Goal: Information Seeking & Learning: Check status

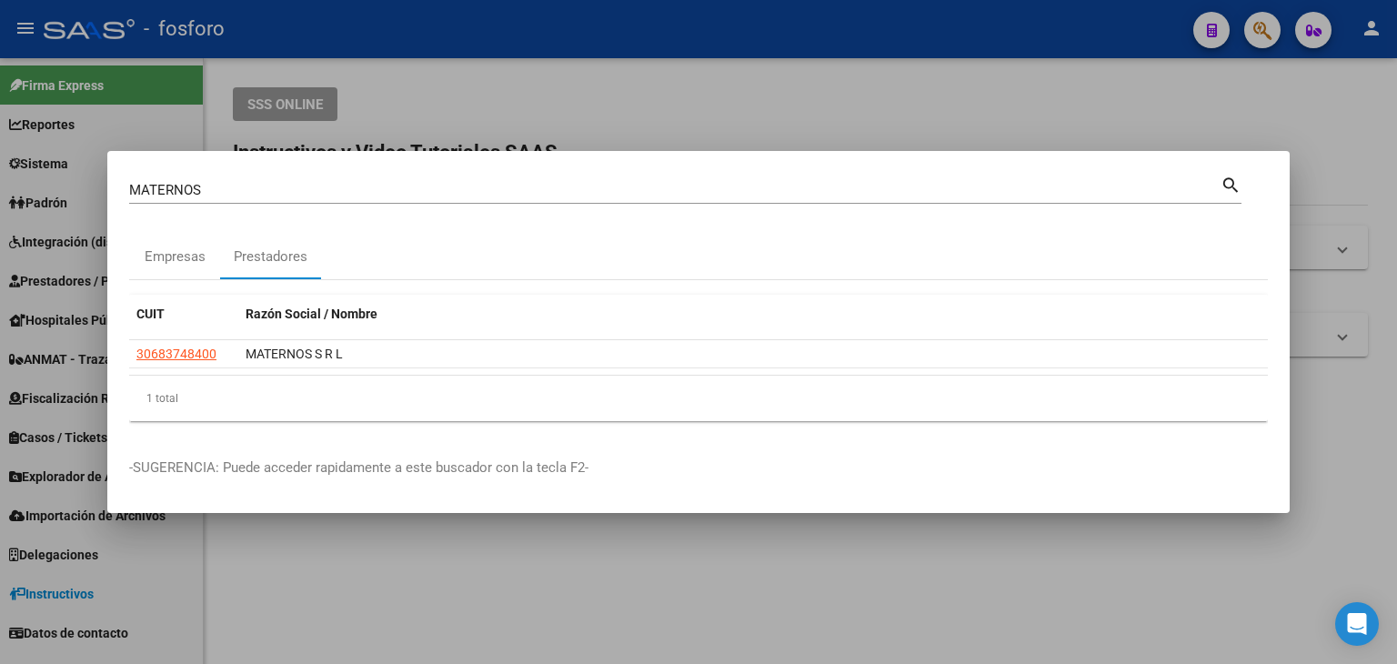
click at [105, 207] on div "MATERNOS Buscar (apellido, dni, cuil, nro traspaso, cuit, obra social) search E…" at bounding box center [698, 332] width 1397 height 664
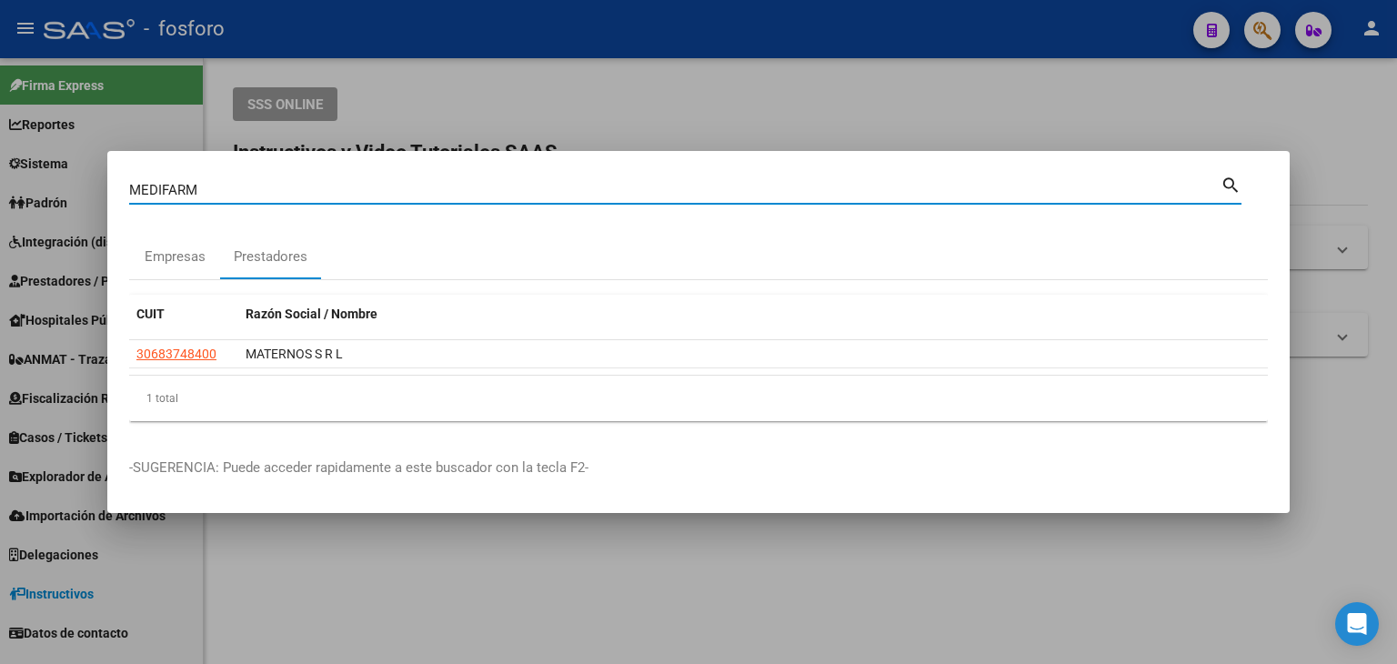
type input "MEDIFARM"
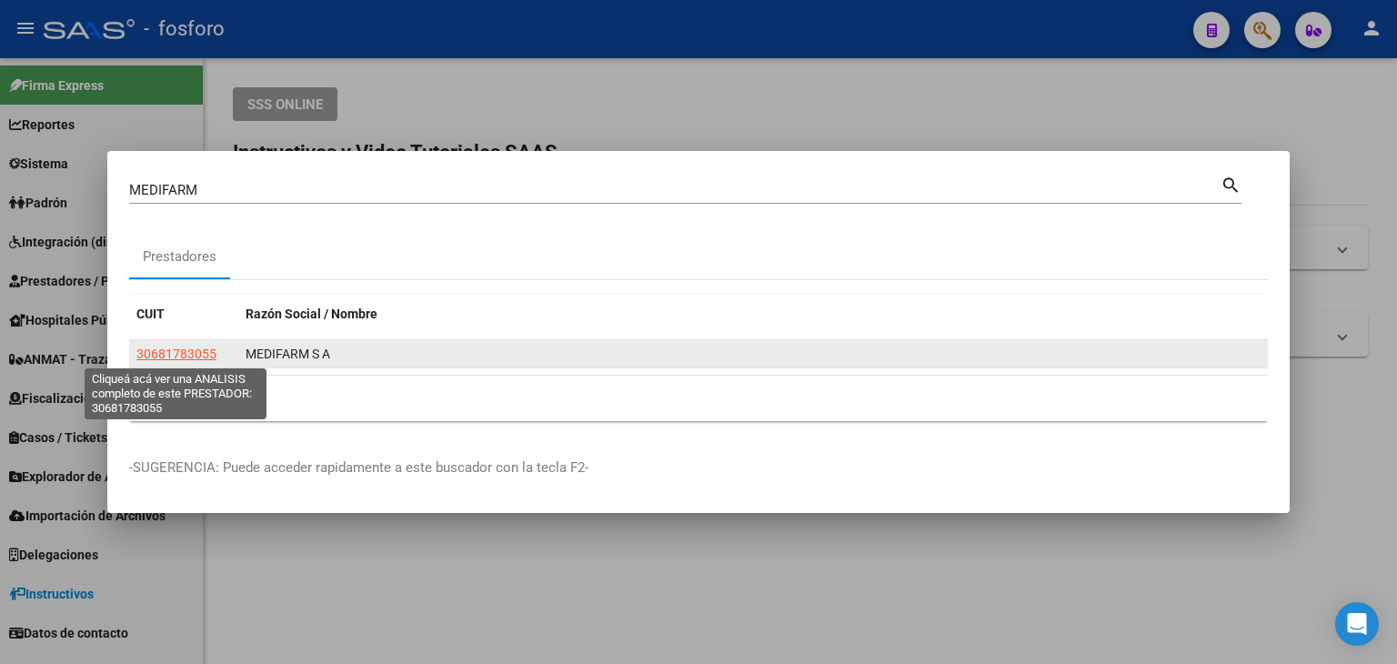
click at [193, 355] on span "30681783055" at bounding box center [176, 354] width 80 height 15
type textarea "30681783055"
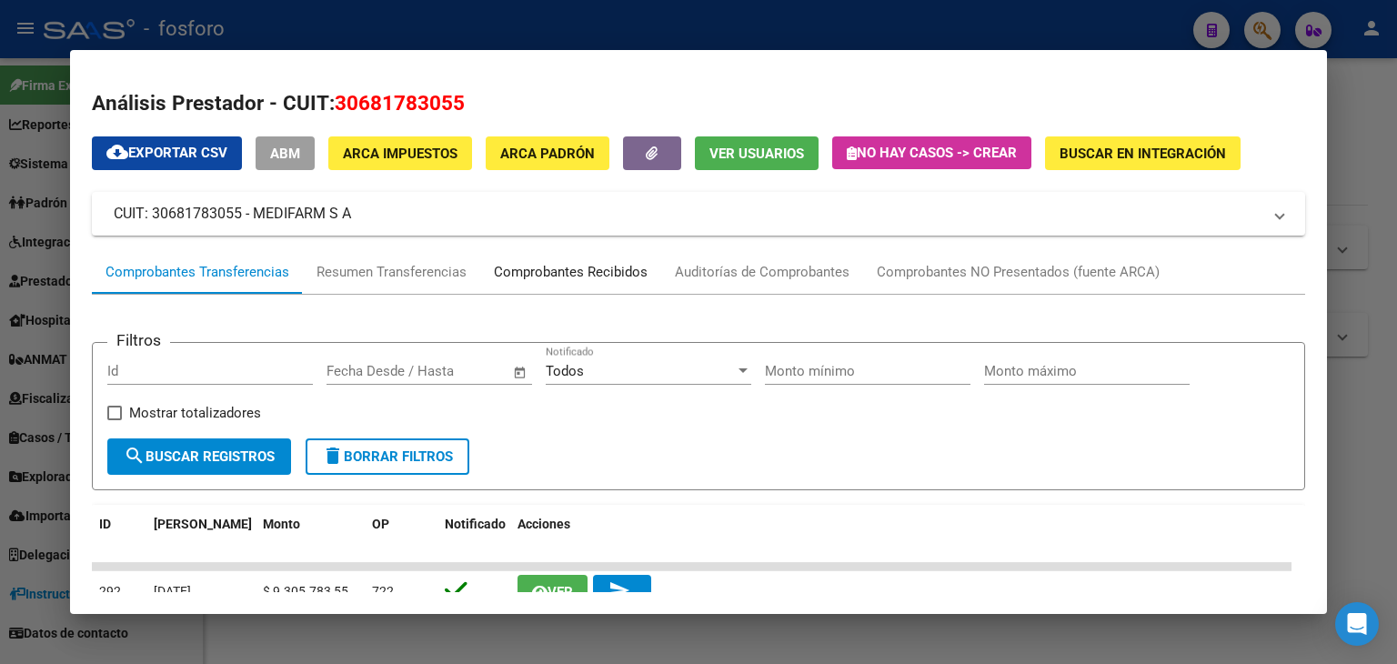
click at [595, 278] on div "Comprobantes Recibidos" at bounding box center [571, 272] width 154 height 21
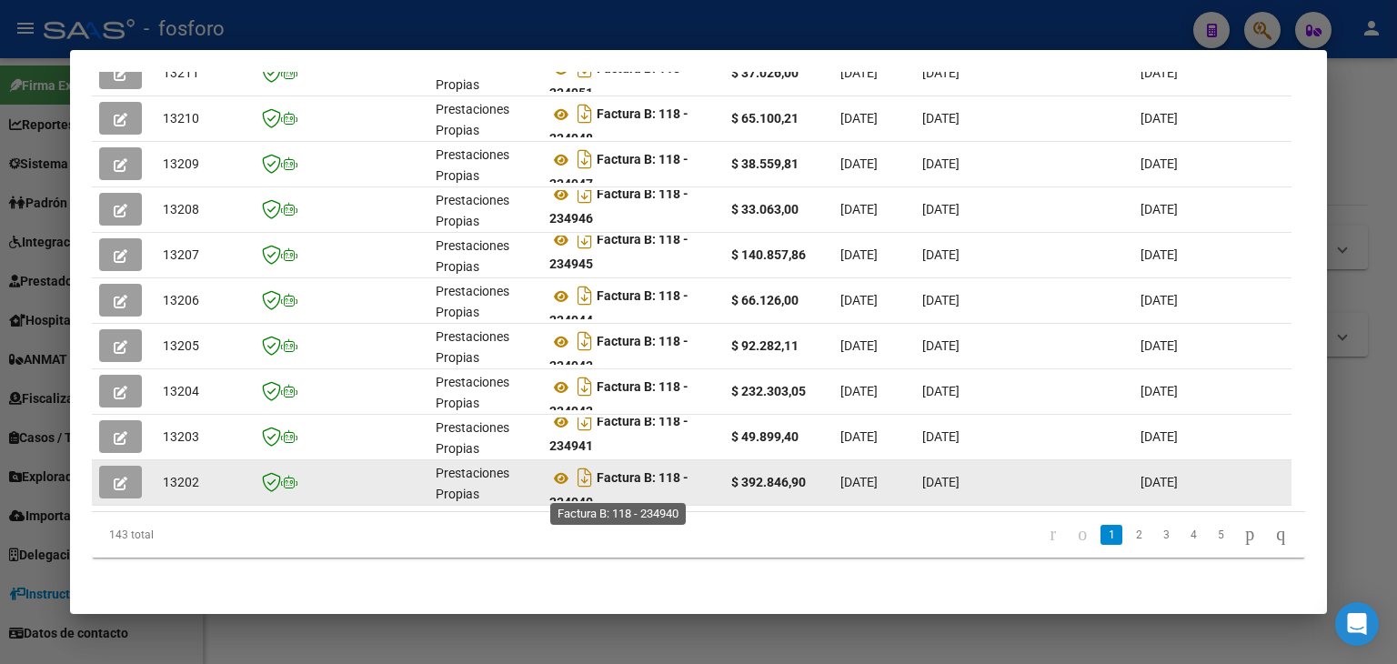
scroll to position [11, 0]
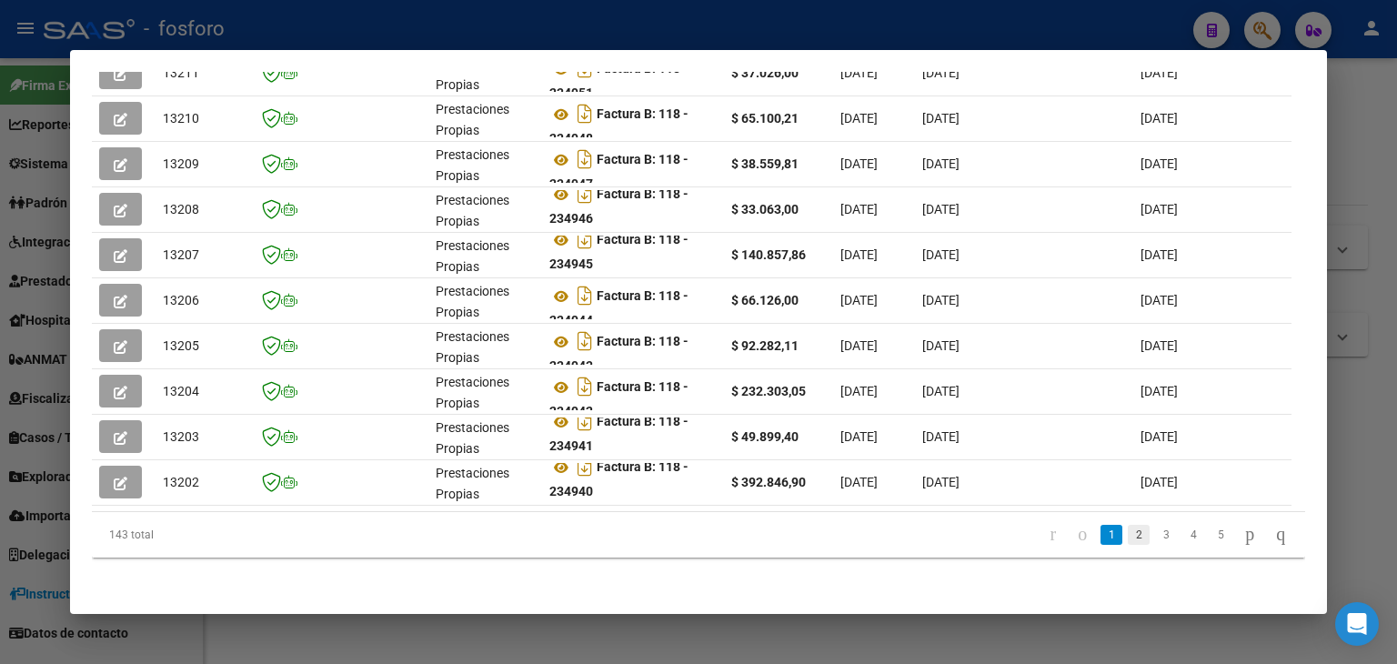
click at [1128, 537] on link "2" at bounding box center [1139, 535] width 22 height 20
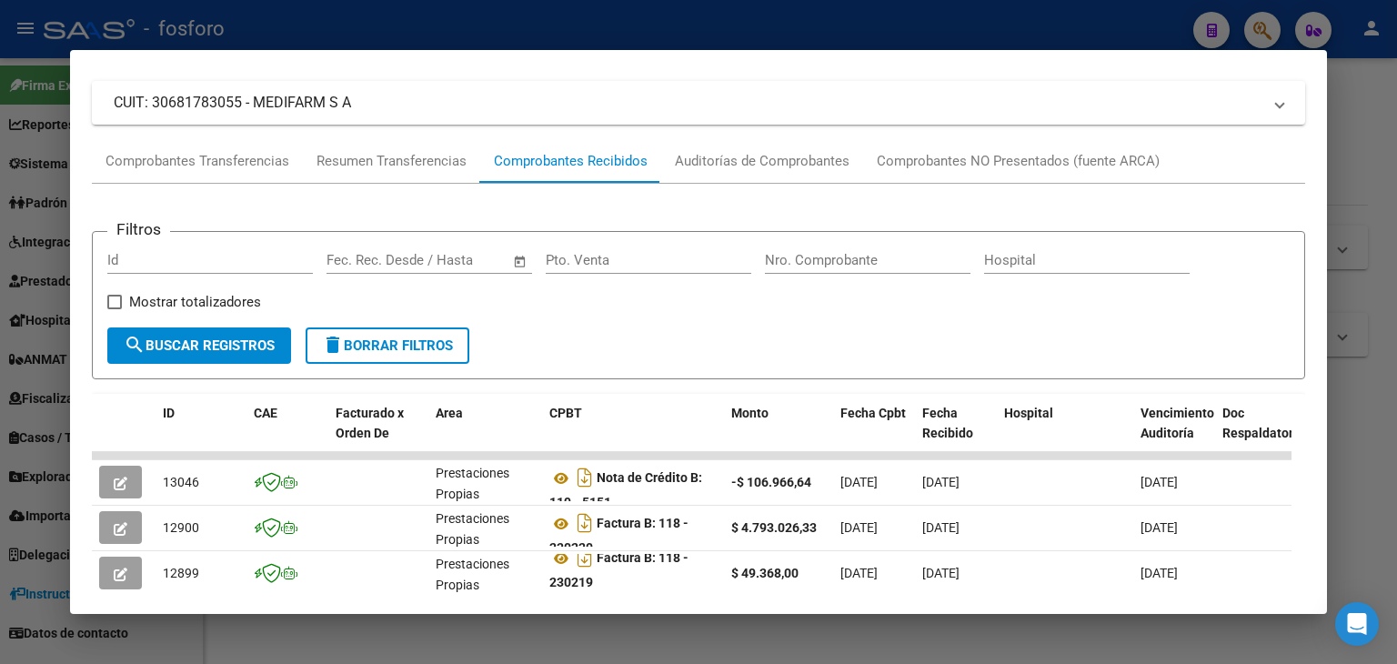
scroll to position [78, 0]
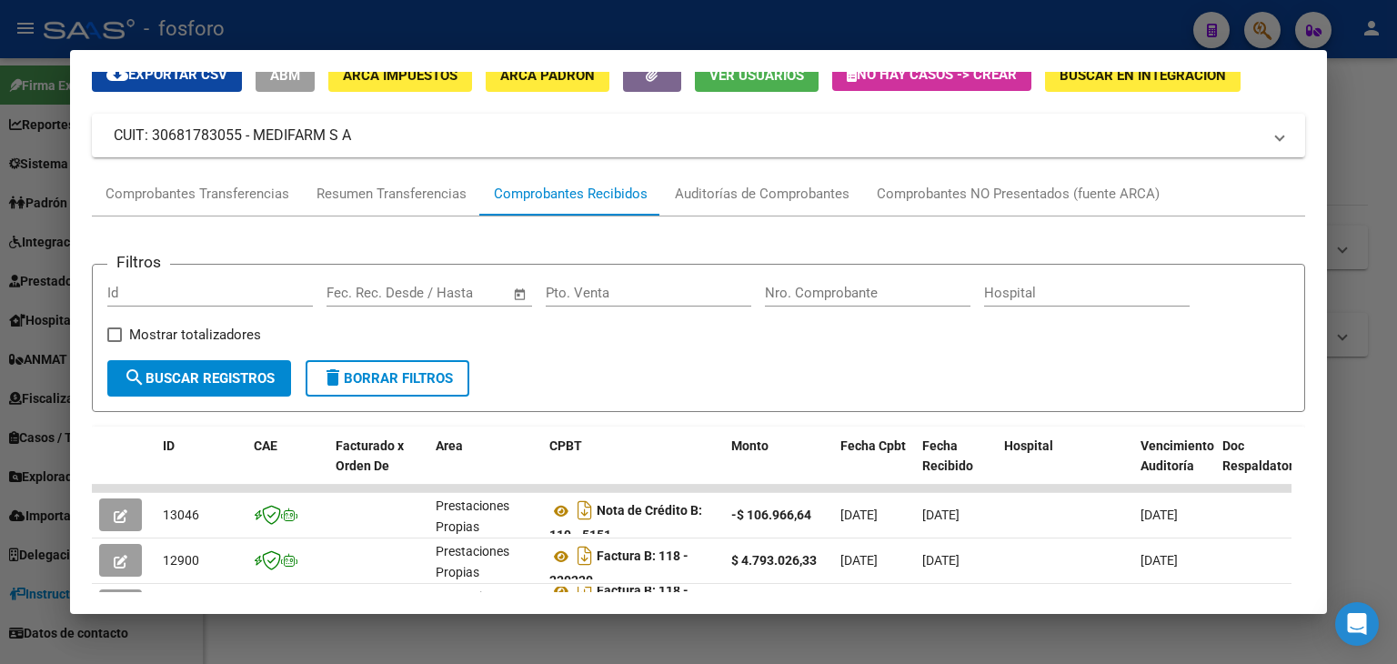
click at [1372, 143] on div at bounding box center [698, 332] width 1397 height 664
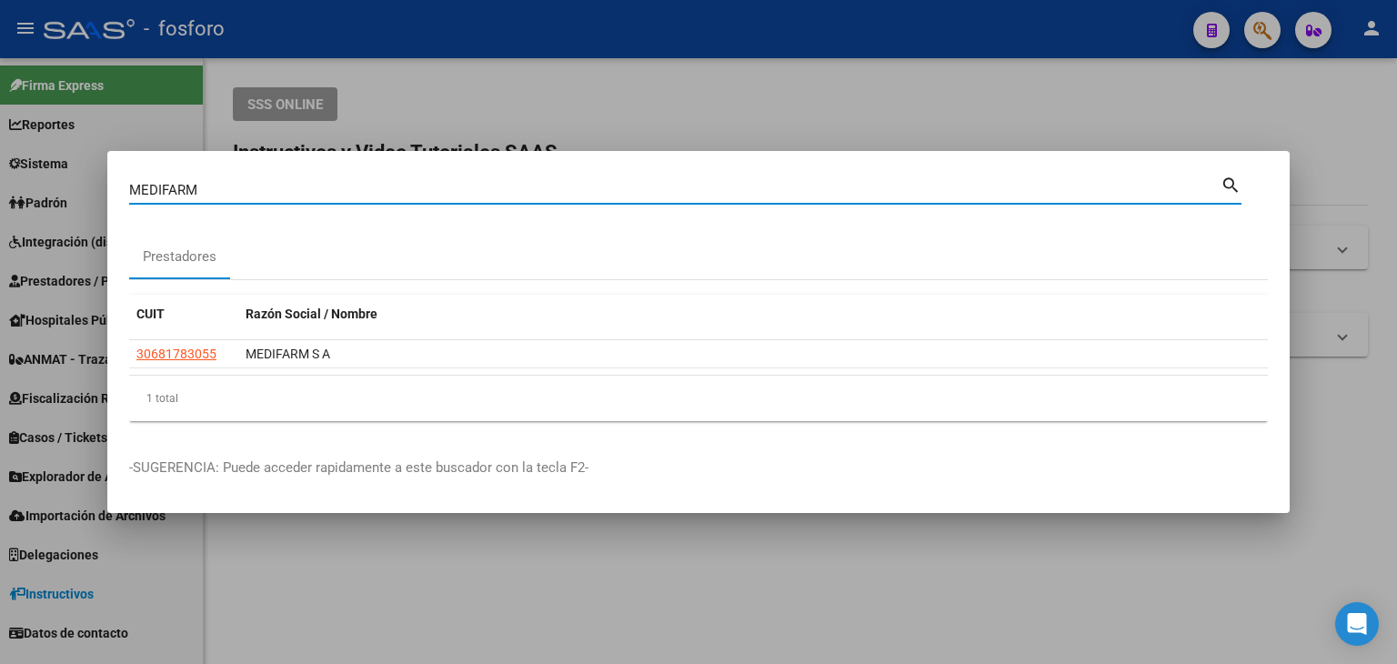
drag, startPoint x: 218, startPoint y: 197, endPoint x: 3, endPoint y: 196, distance: 215.6
click at [1, 197] on div "MEDIFARM Buscar (apellido, dni, cuil, nro traspaso, cuit, obra social) search P…" at bounding box center [698, 332] width 1397 height 664
type input "[DEMOGRAPHIC_DATA]"
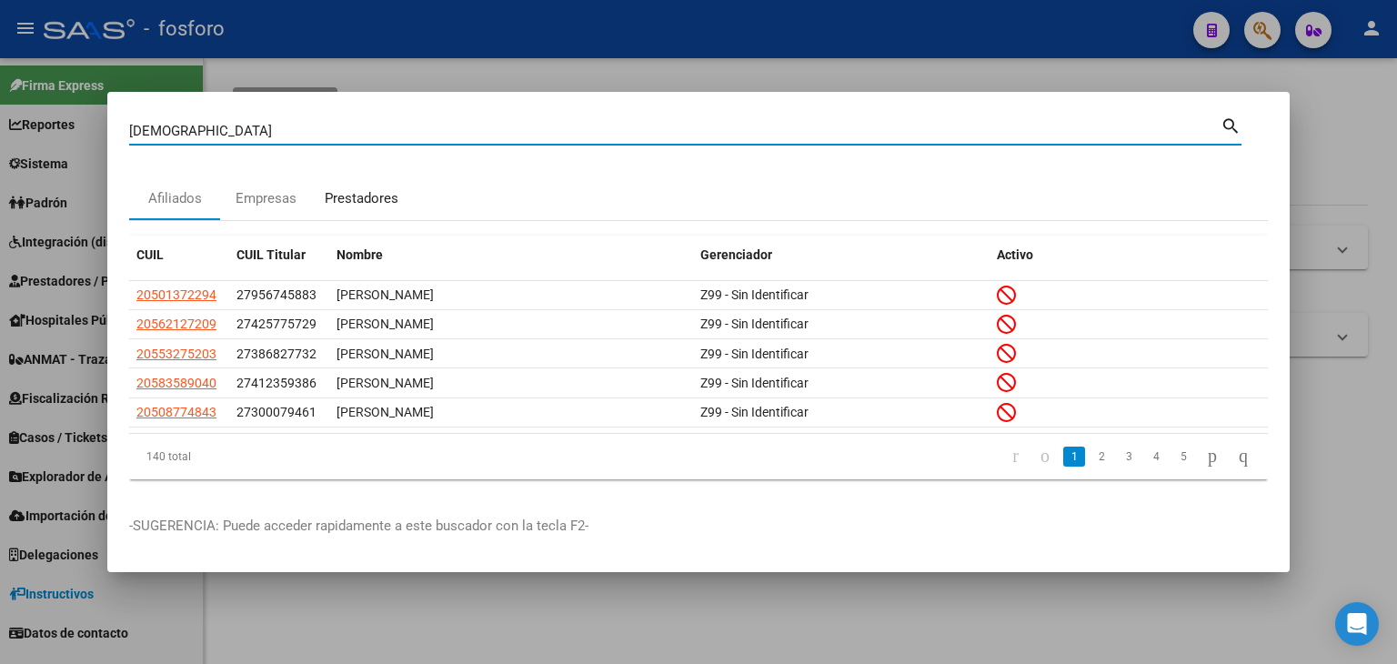
click at [364, 200] on div "Prestadores" at bounding box center [362, 198] width 74 height 21
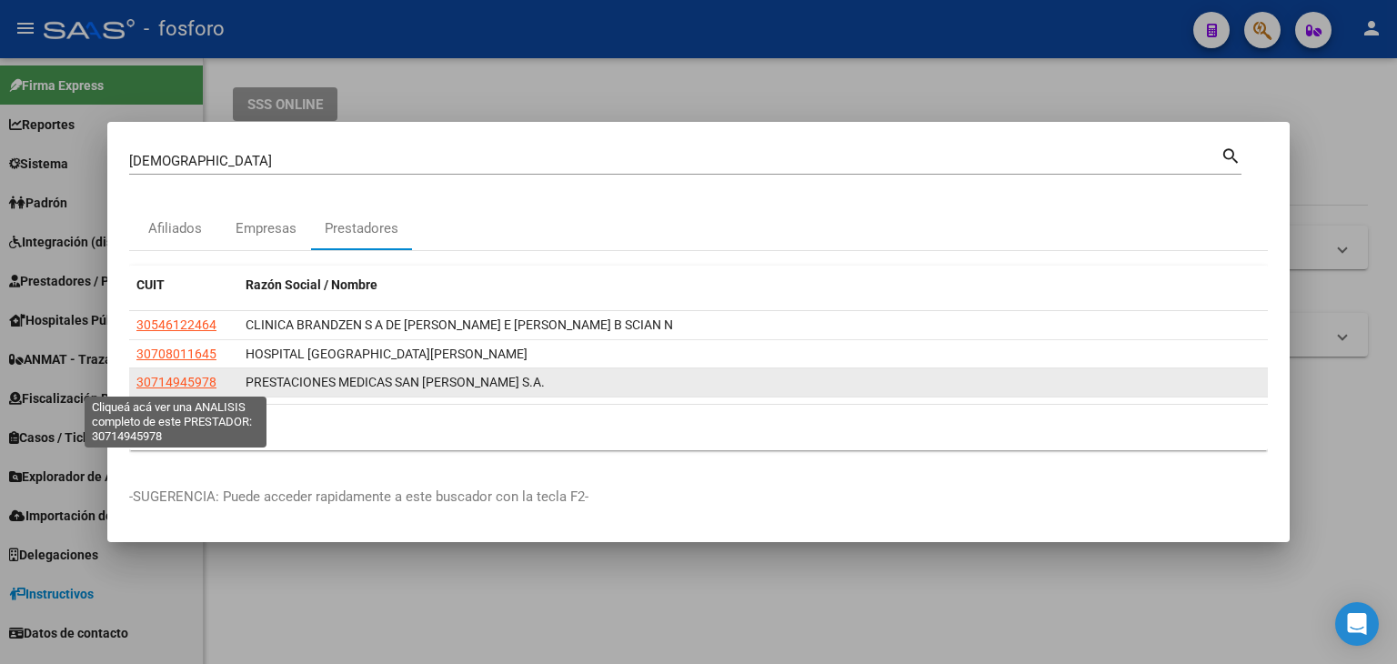
click at [189, 382] on span "30714945978" at bounding box center [176, 382] width 80 height 15
type textarea "30714945978"
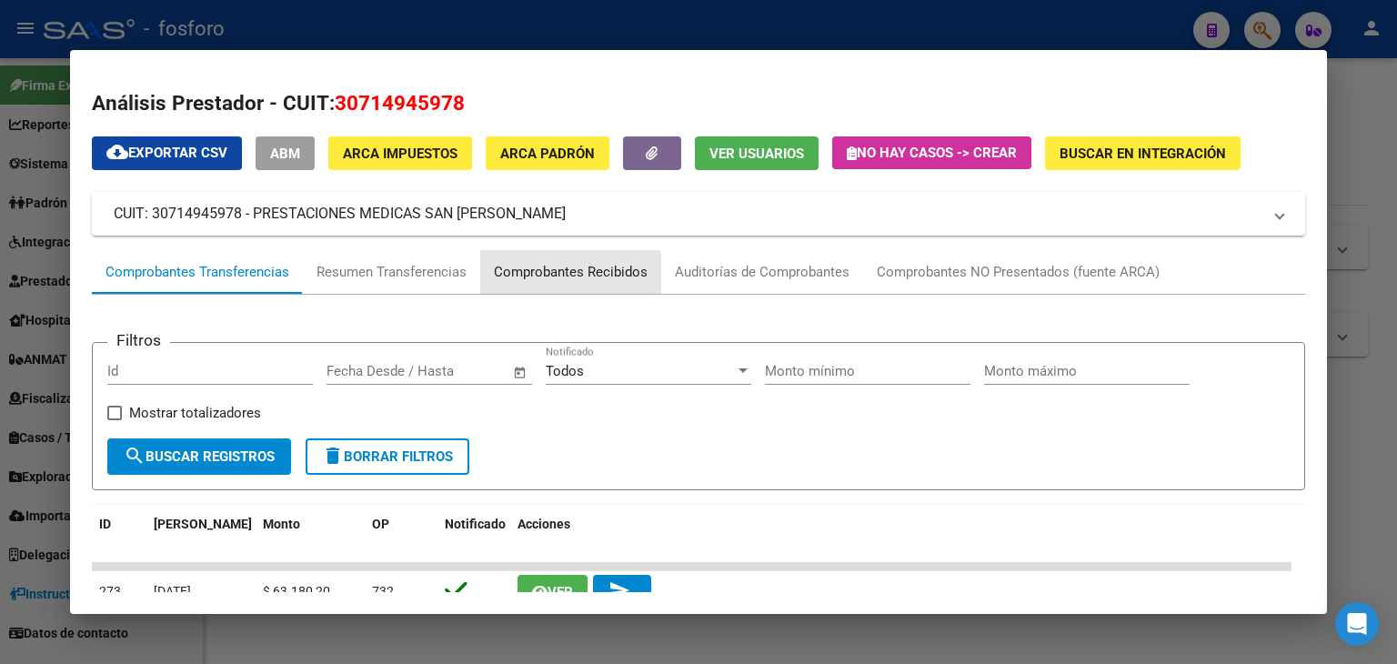
click at [565, 274] on div "Comprobantes Recibidos" at bounding box center [571, 272] width 154 height 21
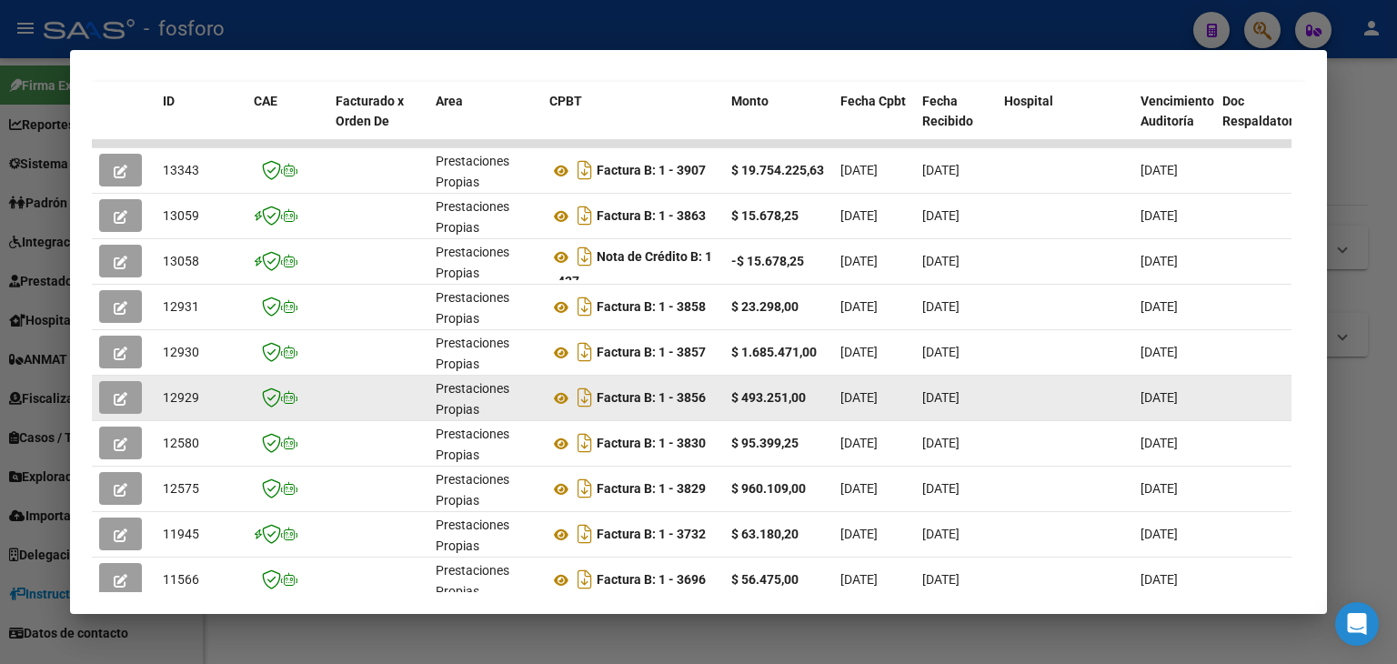
scroll to position [455, 0]
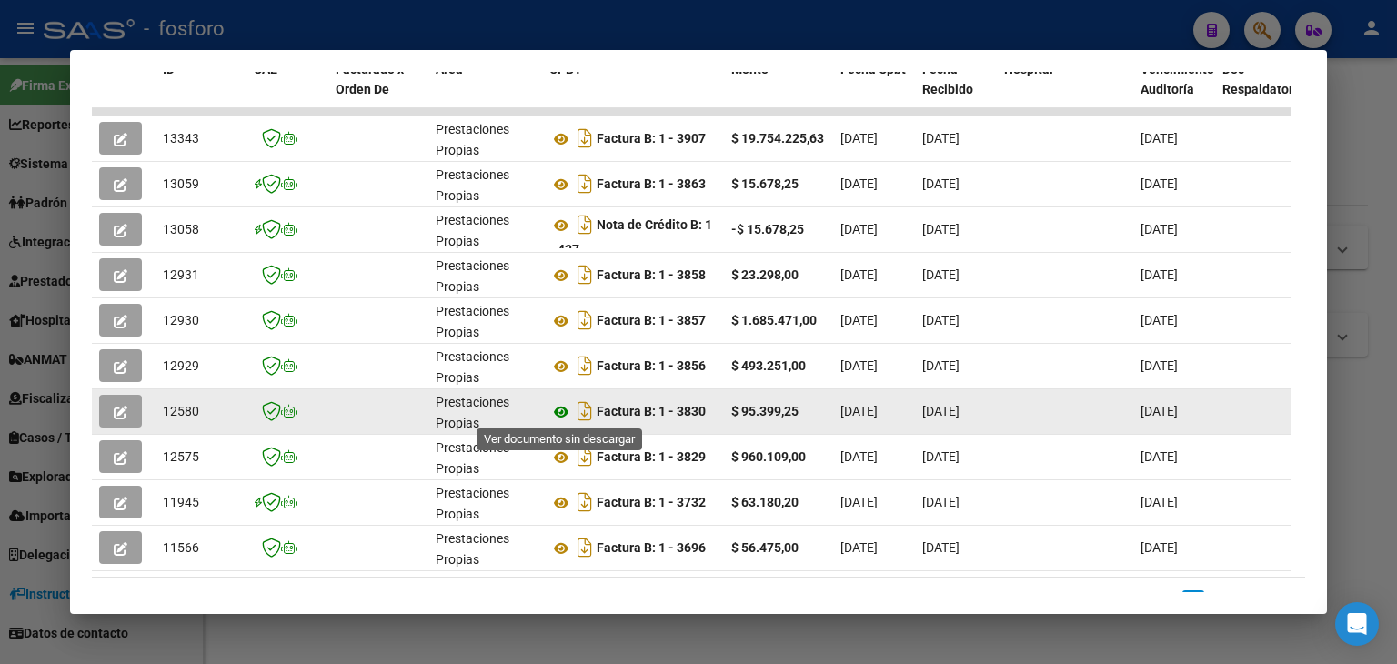
click at [560, 410] on icon at bounding box center [561, 412] width 24 height 22
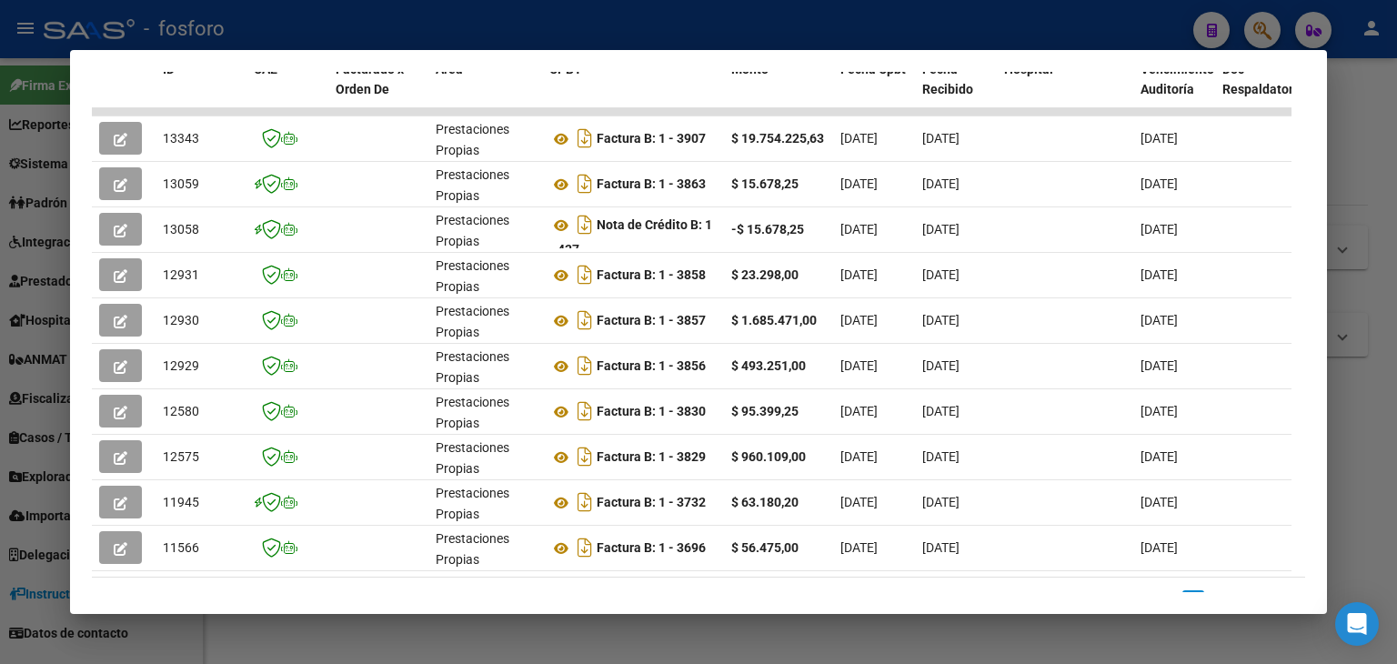
drag, startPoint x: 1352, startPoint y: 157, endPoint x: 1343, endPoint y: 161, distance: 9.8
click at [1349, 158] on div at bounding box center [698, 332] width 1397 height 664
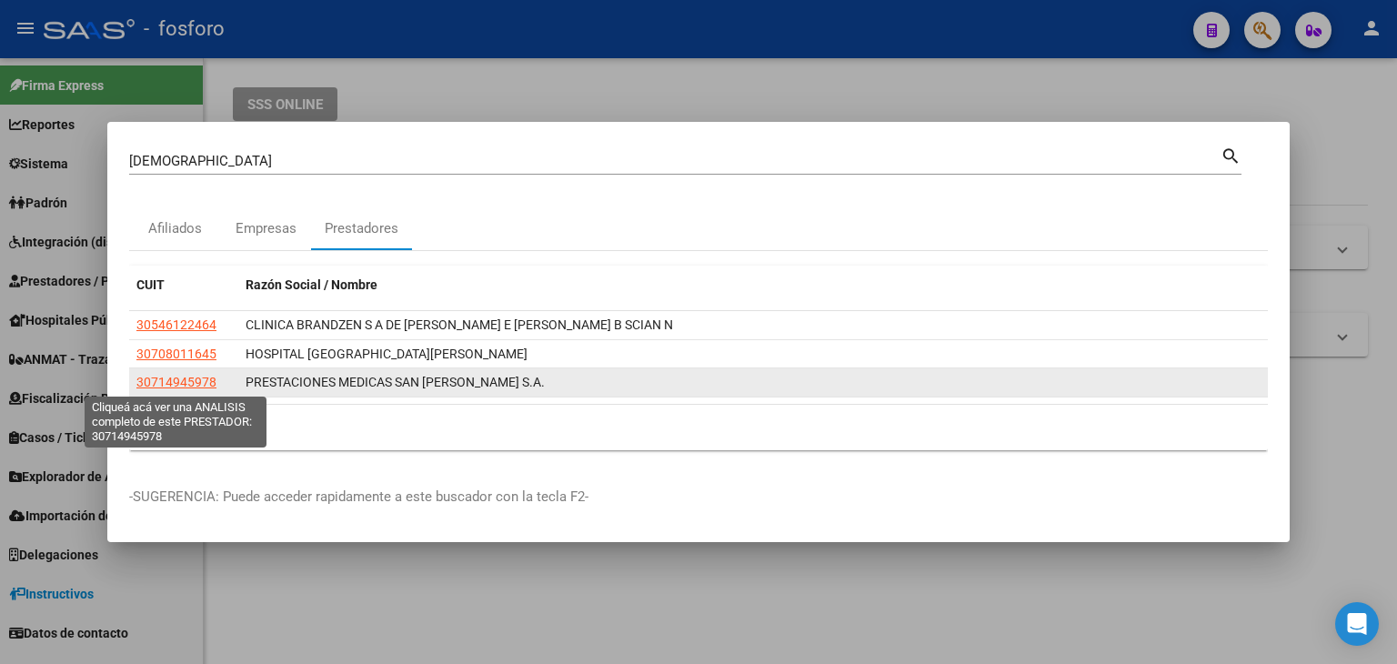
click at [188, 378] on span "30714945978" at bounding box center [176, 382] width 80 height 15
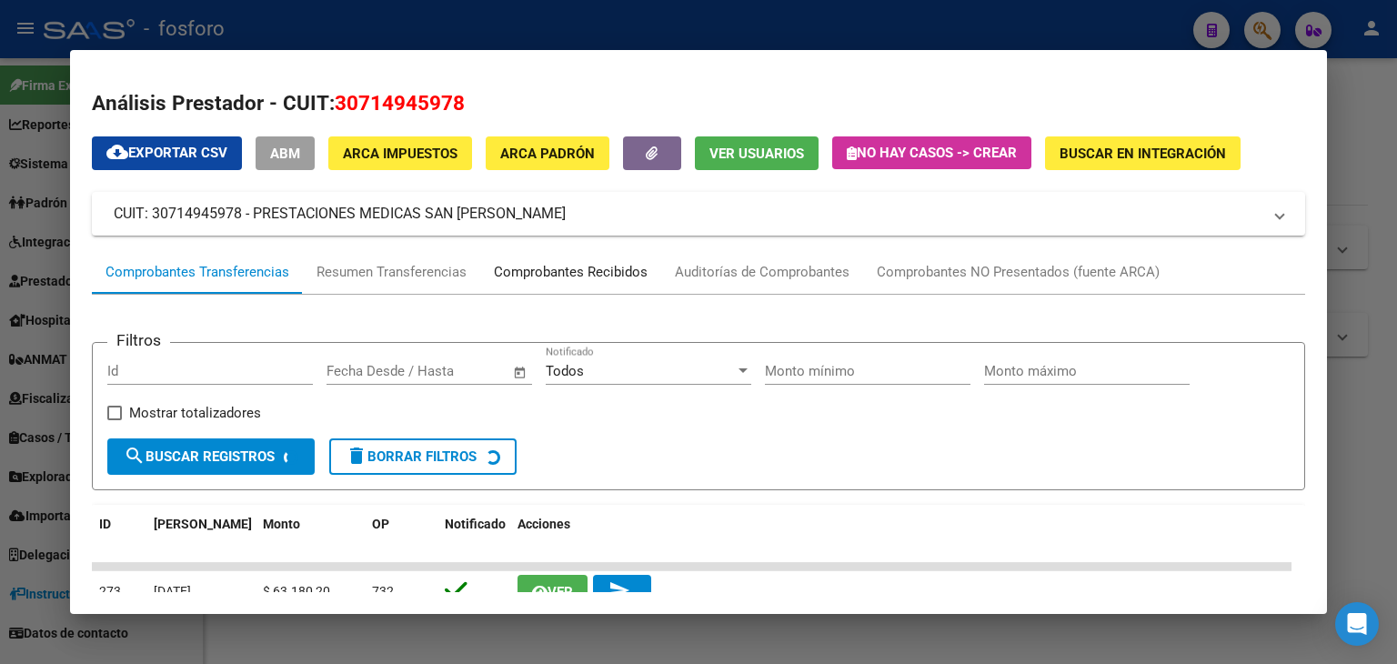
click at [556, 267] on div "Comprobantes Recibidos" at bounding box center [571, 272] width 154 height 21
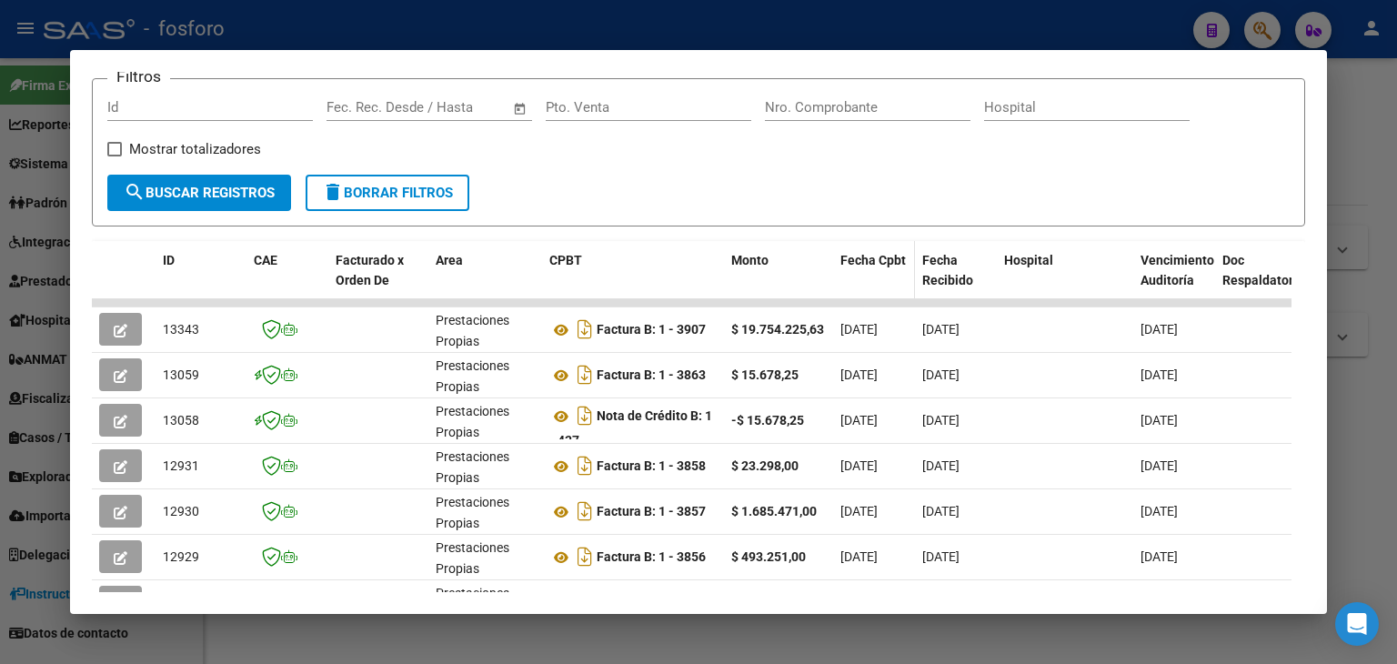
scroll to position [273, 0]
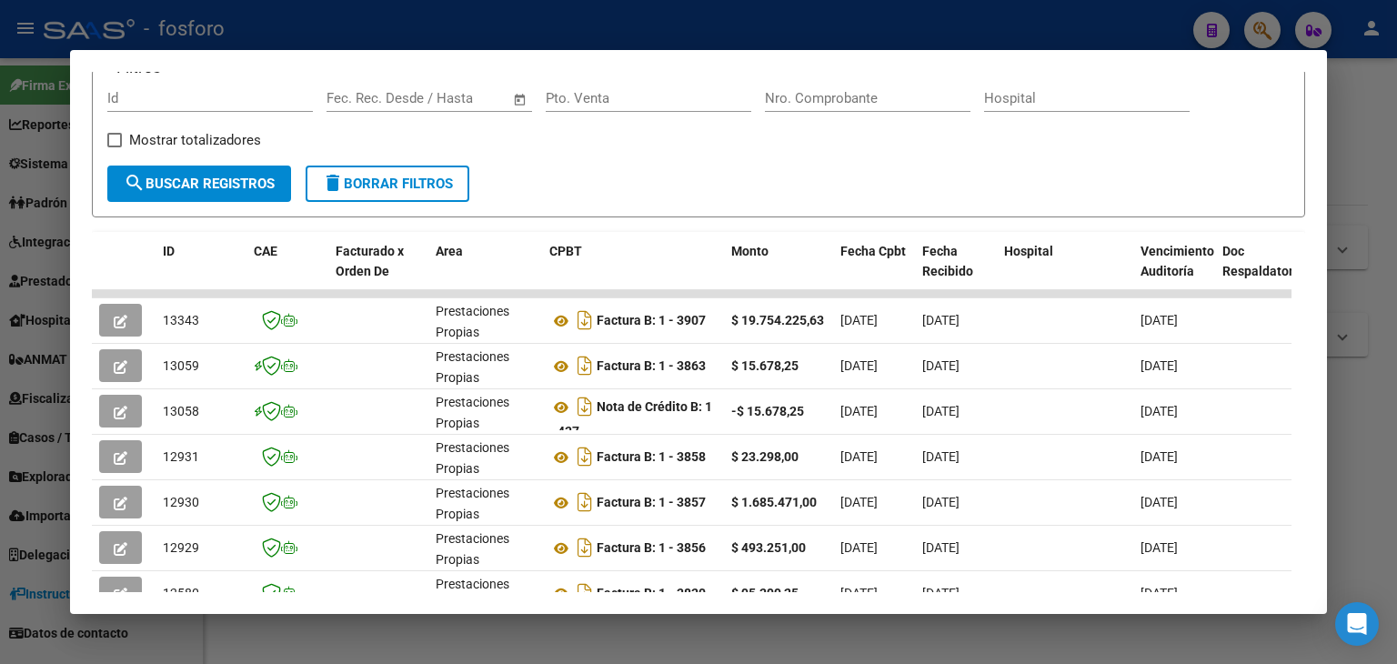
click at [1377, 205] on div at bounding box center [698, 332] width 1397 height 664
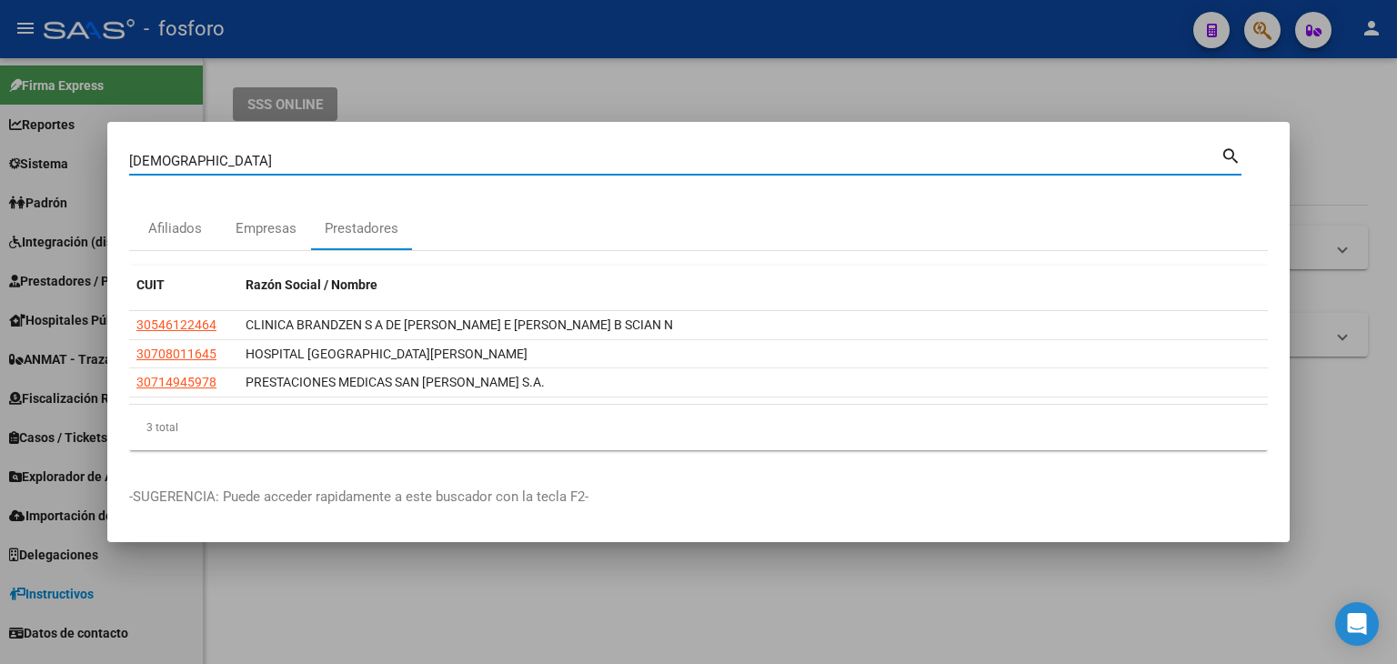
drag, startPoint x: 408, startPoint y: 165, endPoint x: 33, endPoint y: 193, distance: 375.8
click at [34, 193] on div "[PERSON_NAME] (apellido, dni, cuil, nro traspaso, cuit, obra social) search Afi…" at bounding box center [698, 332] width 1397 height 664
type input "SAN BERNARDO"
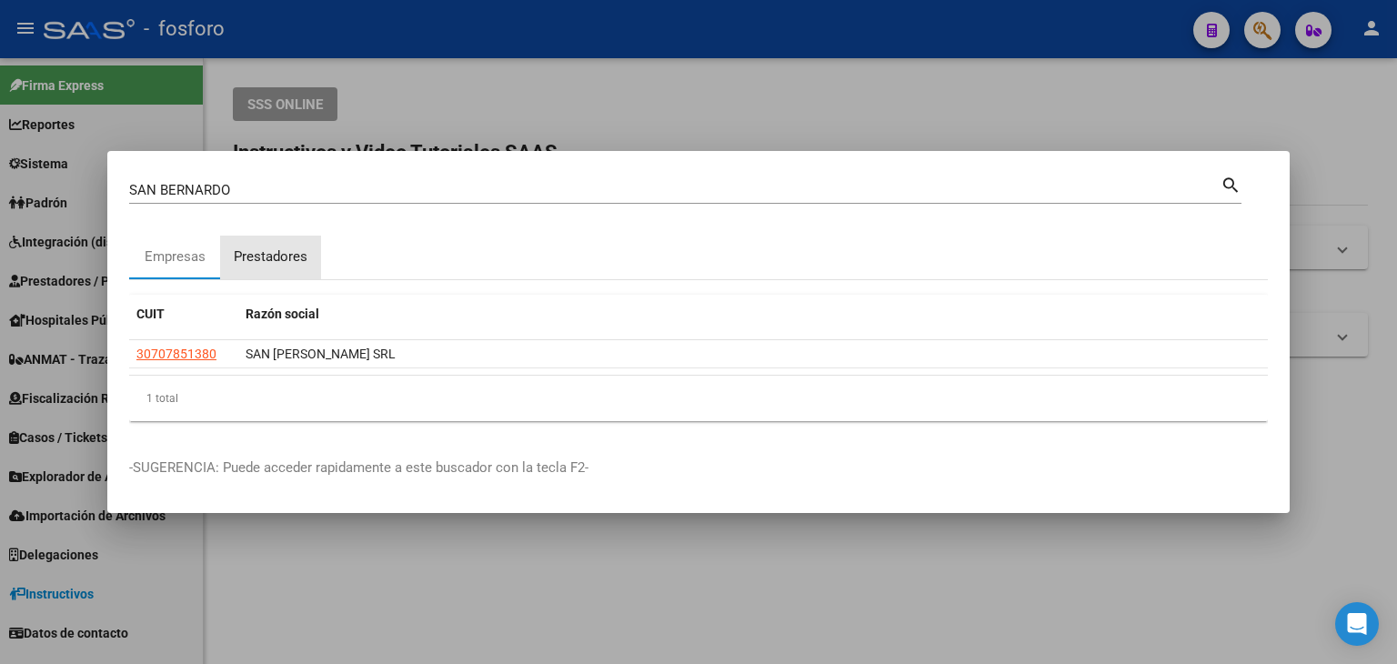
click at [294, 261] on div "Prestadores" at bounding box center [271, 257] width 74 height 21
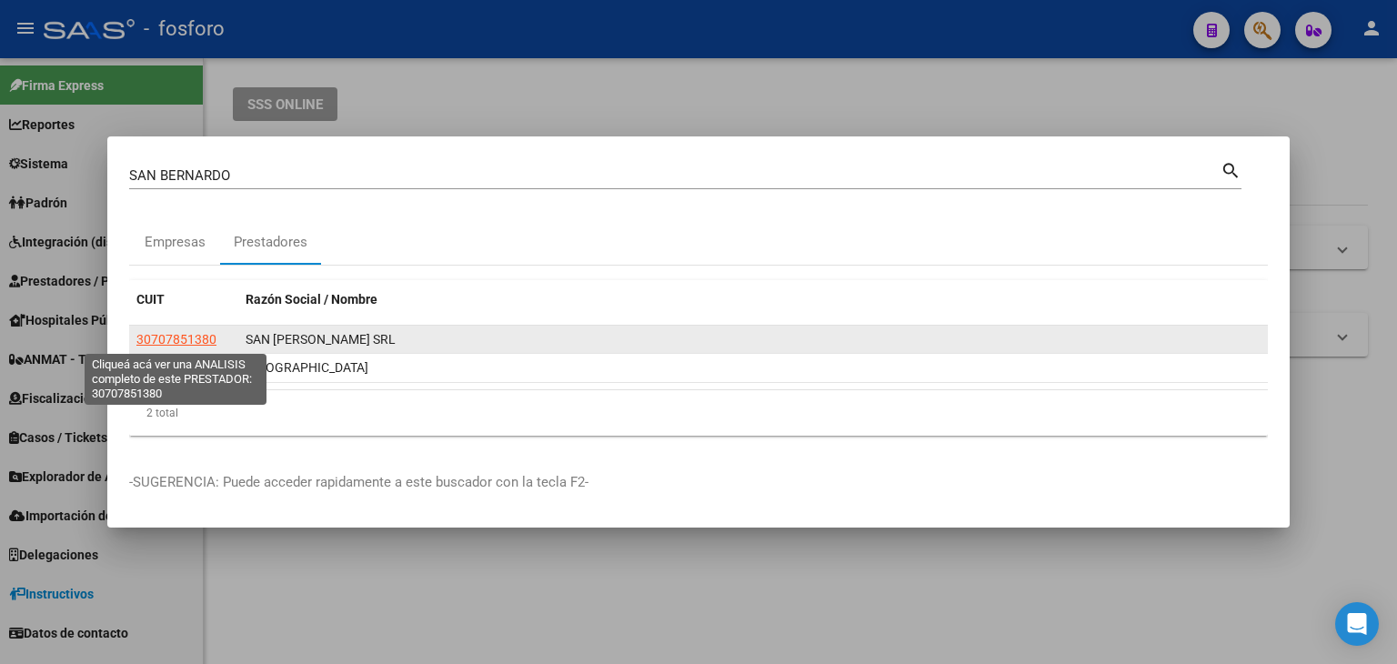
click at [185, 342] on span "30707851380" at bounding box center [176, 339] width 80 height 15
type textarea "30707851380"
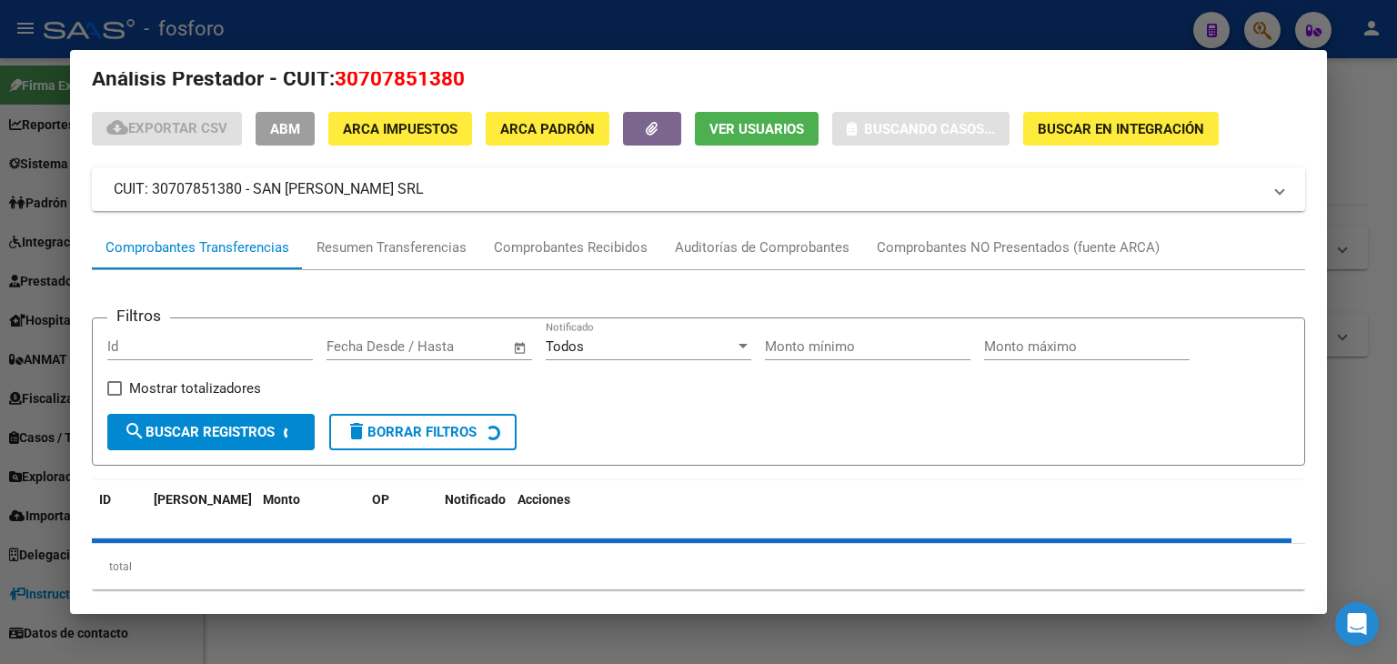
scroll to position [55, 0]
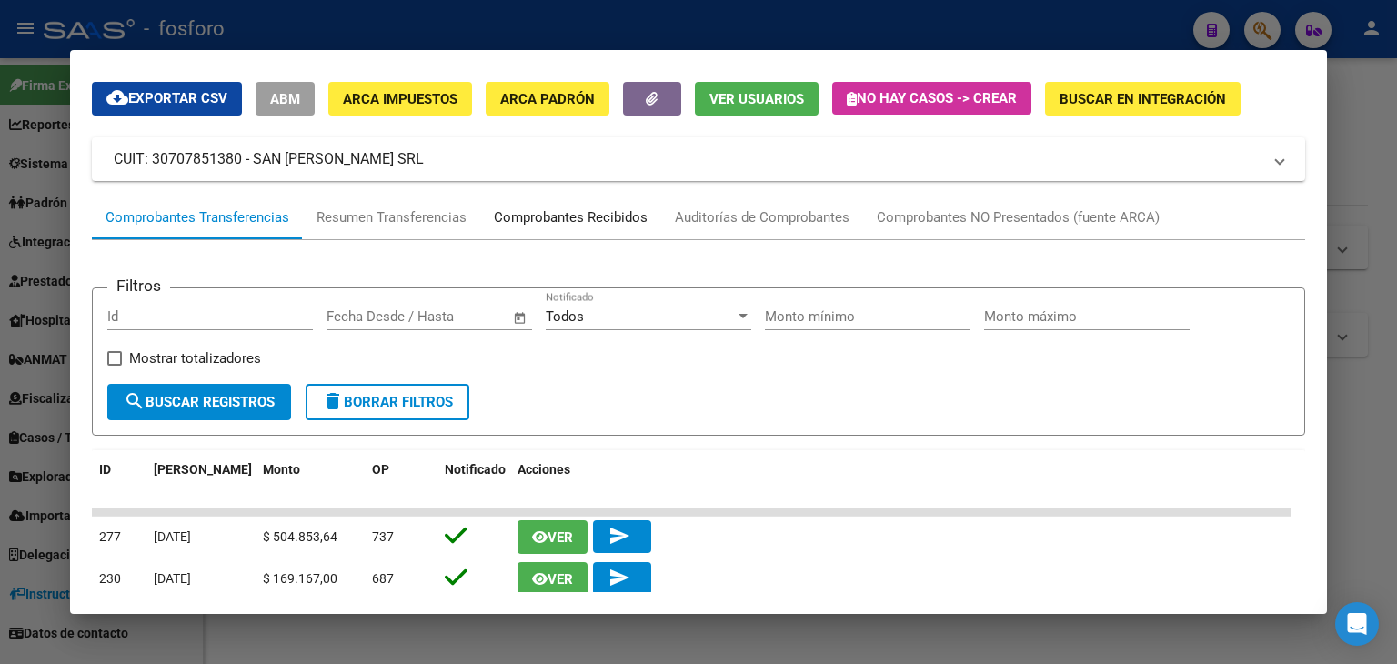
click at [532, 213] on div "Comprobantes Recibidos" at bounding box center [571, 217] width 154 height 21
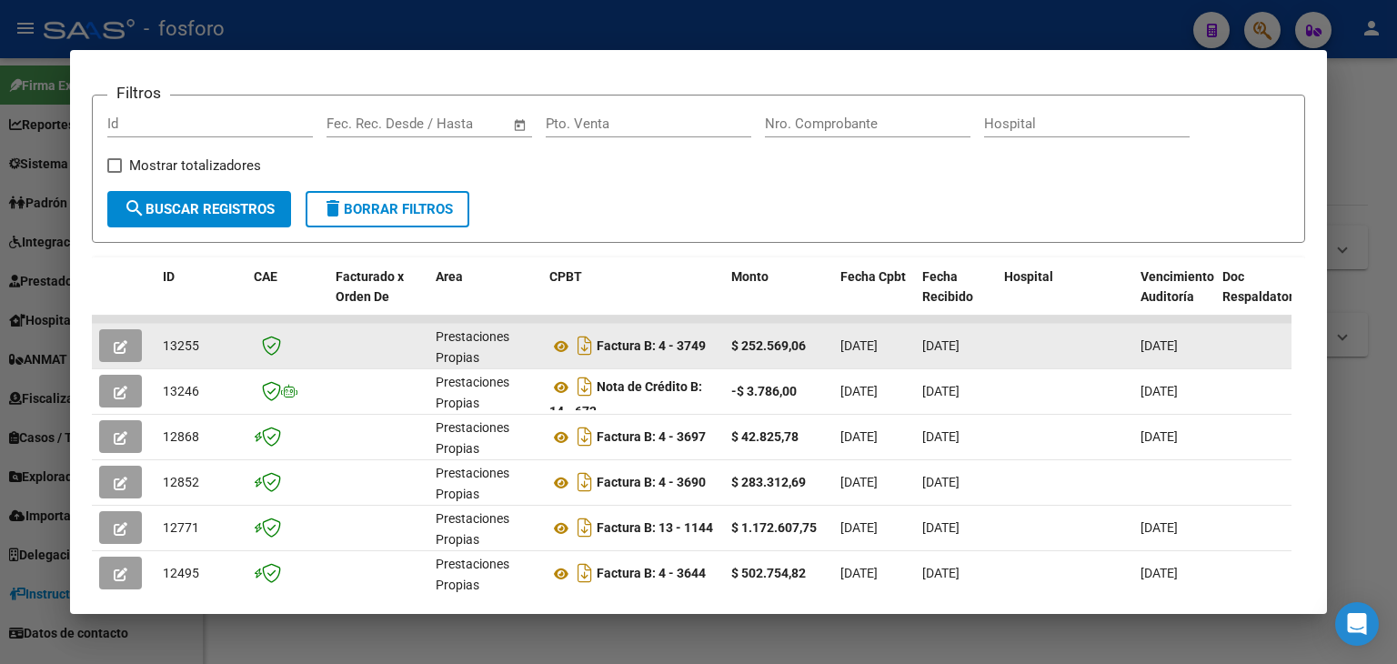
scroll to position [273, 0]
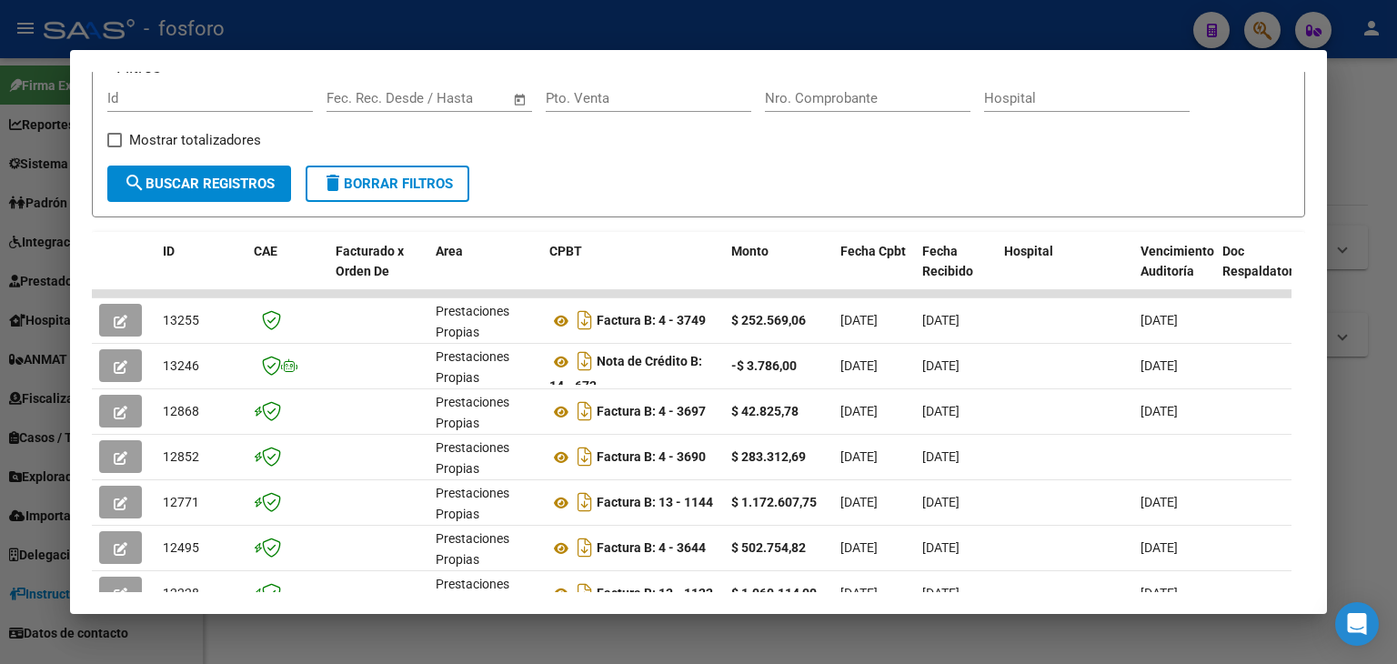
click at [1363, 267] on div at bounding box center [698, 332] width 1397 height 664
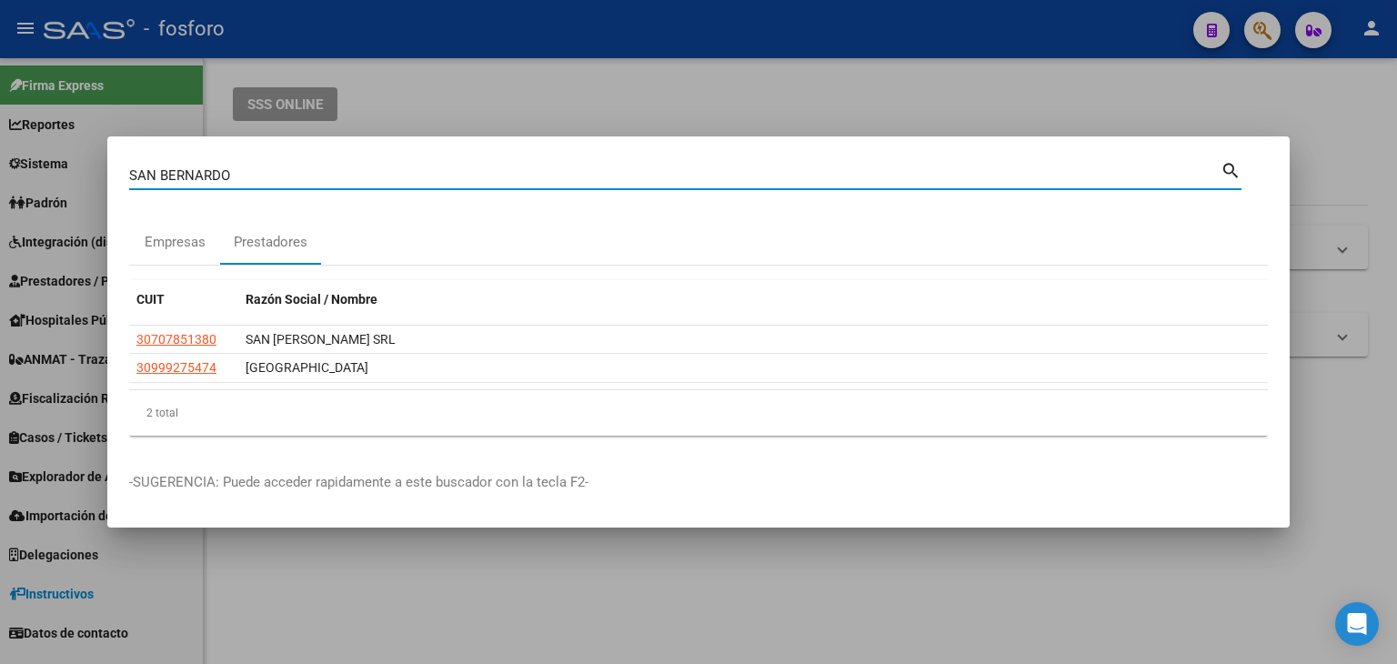
drag, startPoint x: 268, startPoint y: 177, endPoint x: 110, endPoint y: 179, distance: 158.3
click at [110, 179] on mat-dialog-content "[PERSON_NAME] (apellido, dni, cuil, nro traspaso, cuit, obra social) search Emp…" at bounding box center [698, 304] width 1182 height 292
type input "PARQUE"
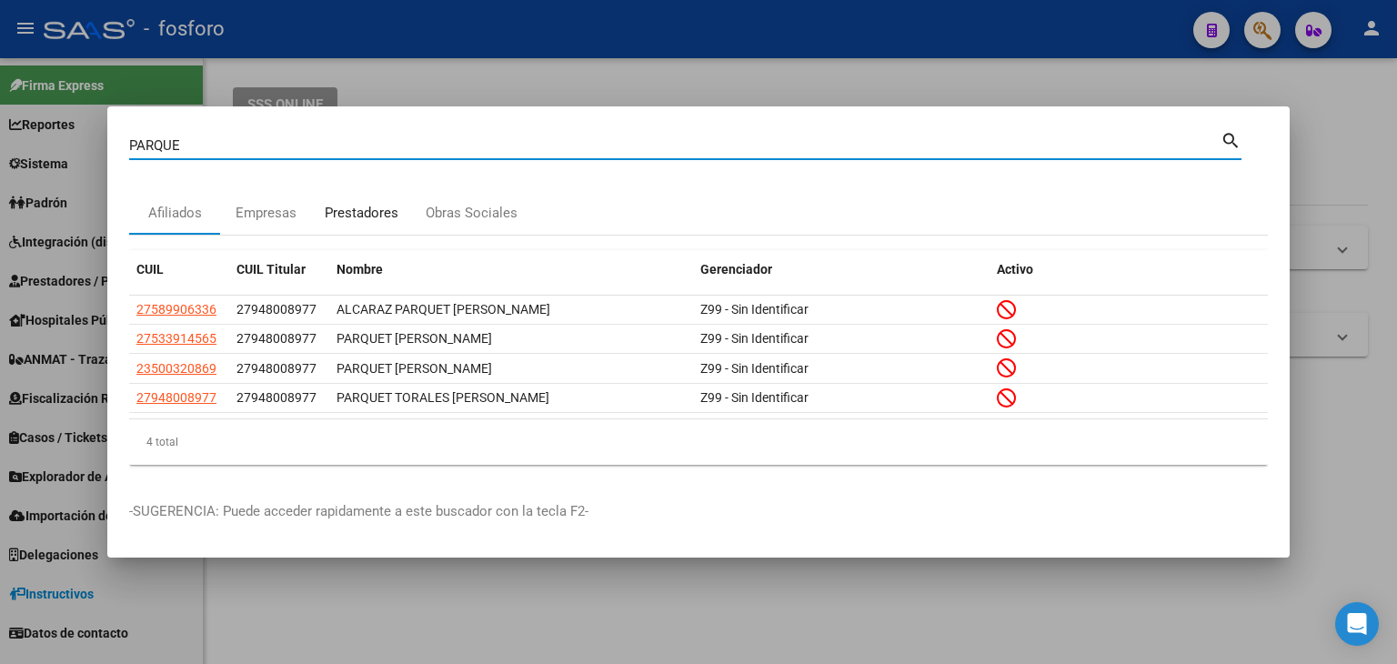
click at [384, 226] on div "Prestadores" at bounding box center [361, 213] width 101 height 44
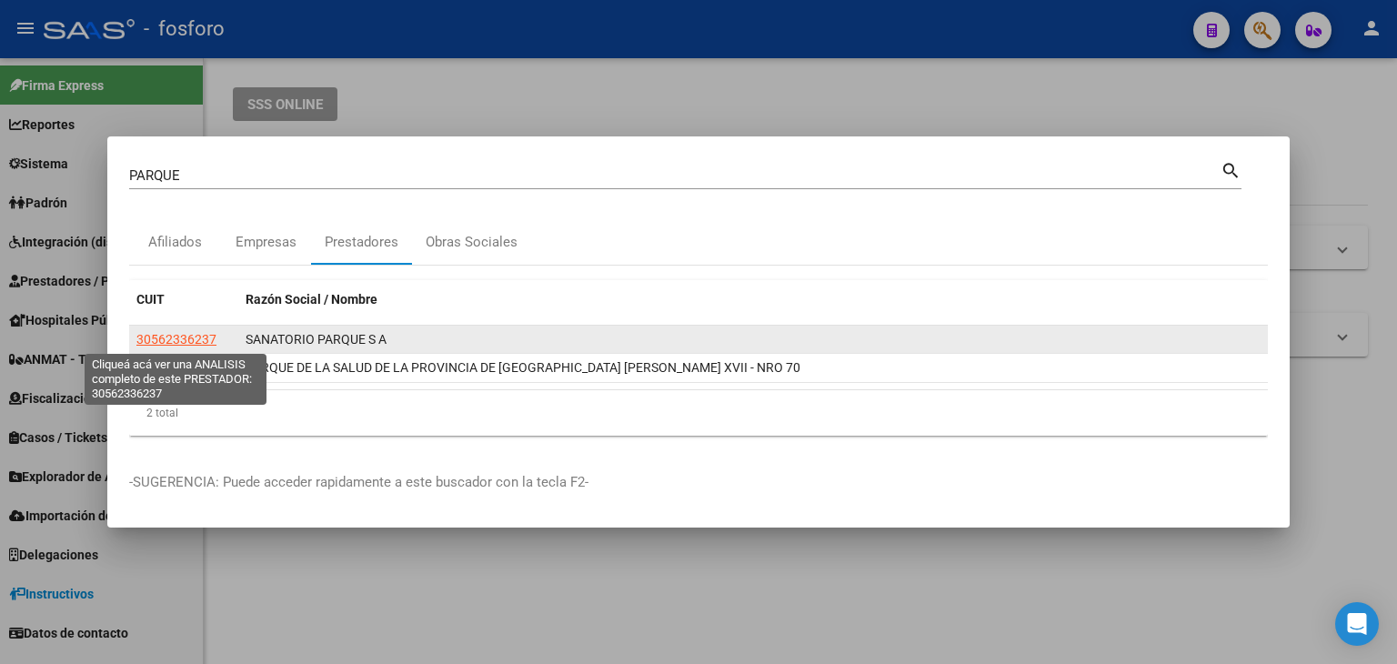
click at [180, 341] on span "30562336237" at bounding box center [176, 339] width 80 height 15
type textarea "30562336237"
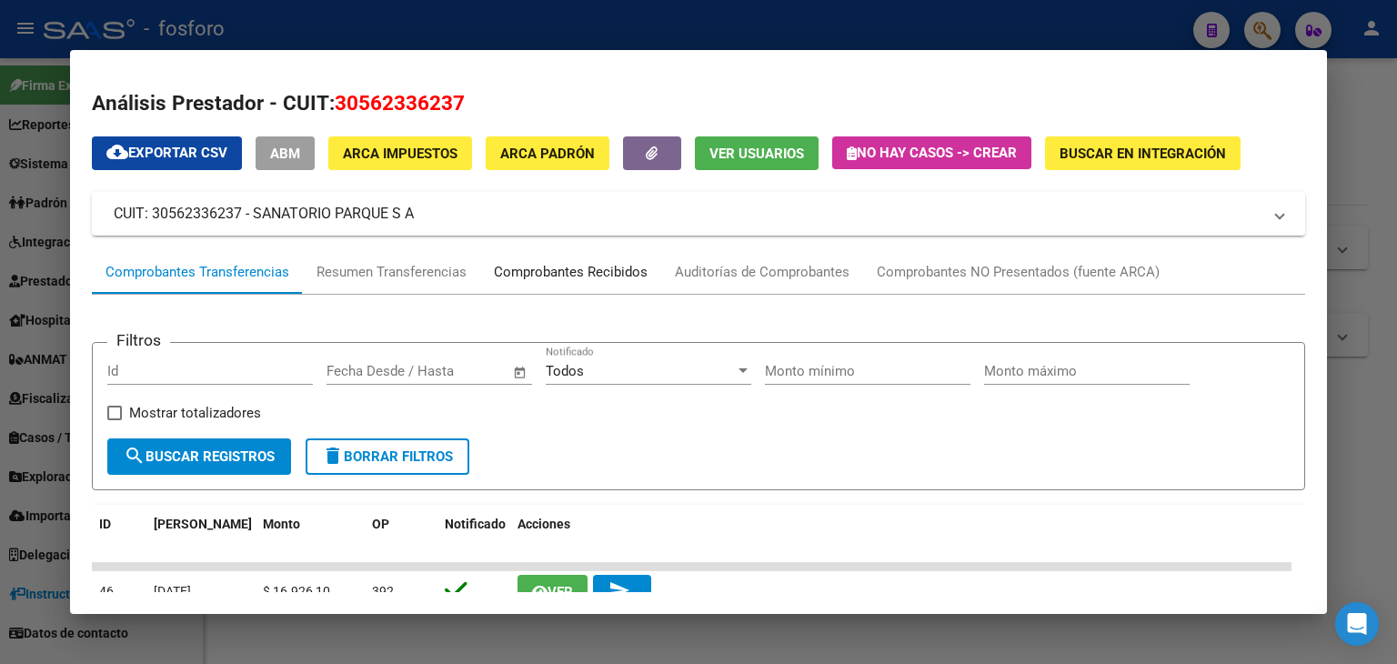
click at [582, 277] on div "Comprobantes Recibidos" at bounding box center [571, 272] width 154 height 21
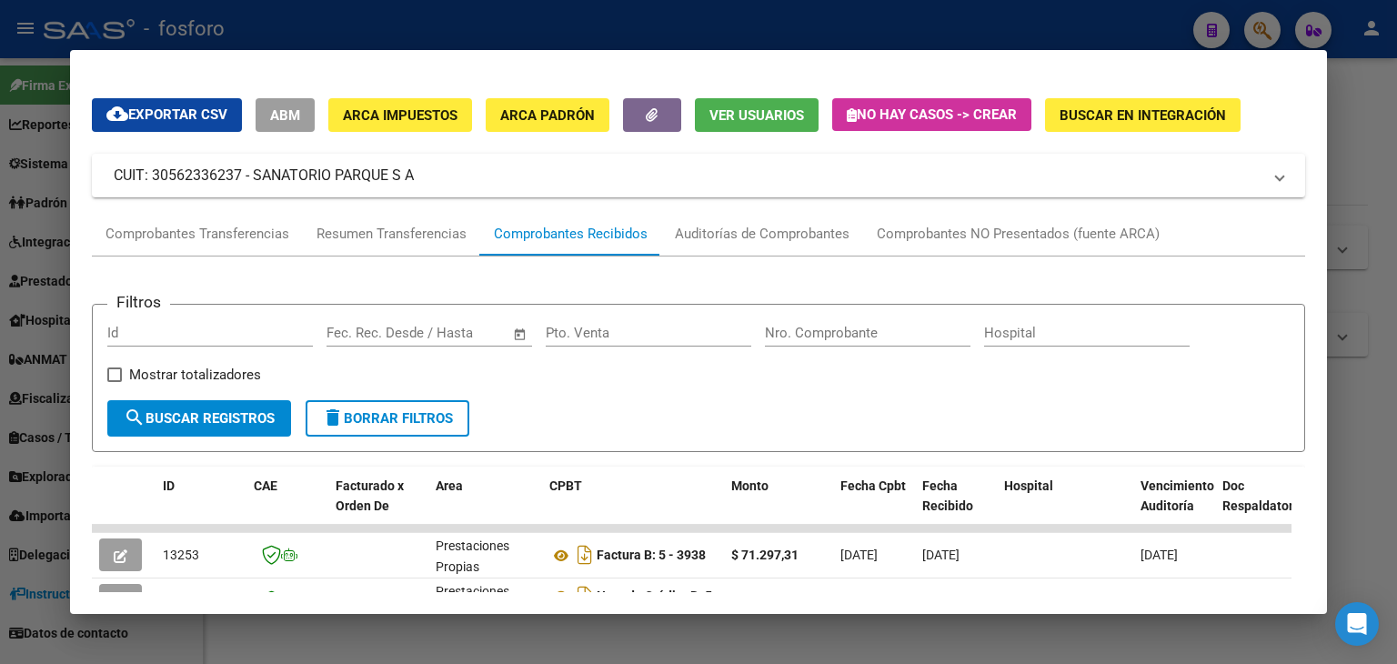
scroll to position [0, 0]
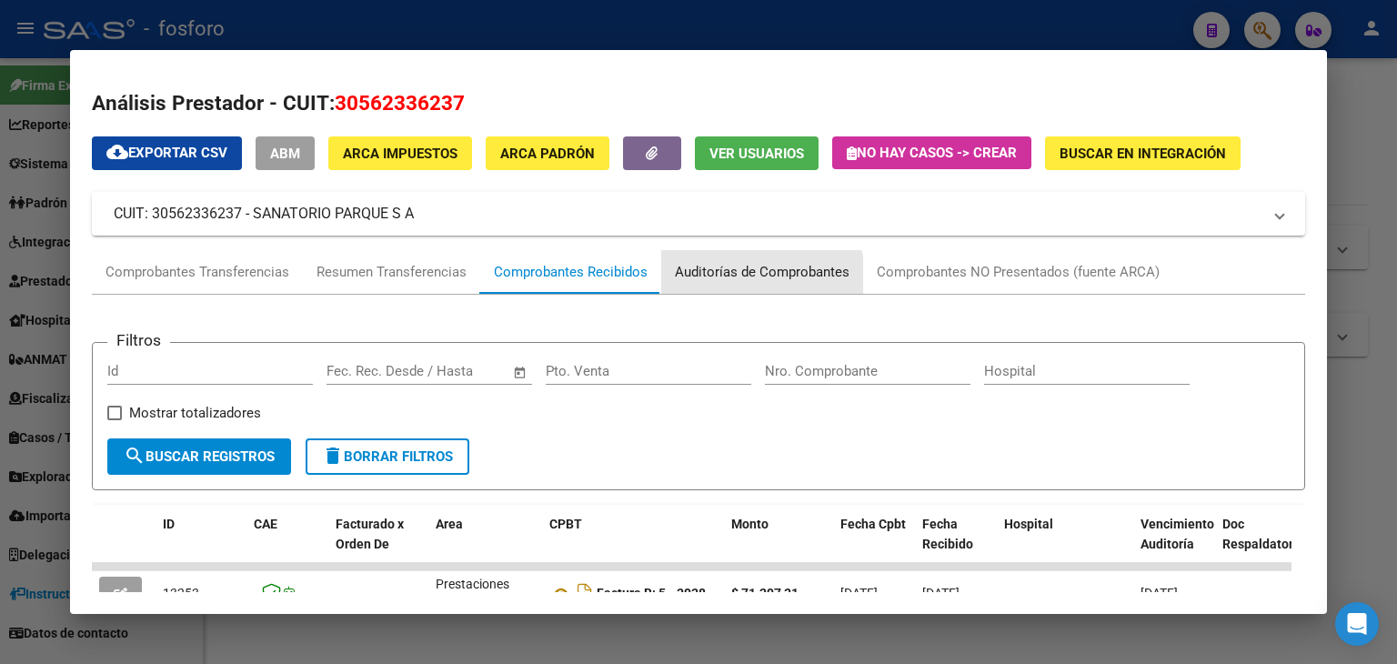
click at [717, 285] on div "Auditorías de Comprobantes" at bounding box center [762, 272] width 202 height 44
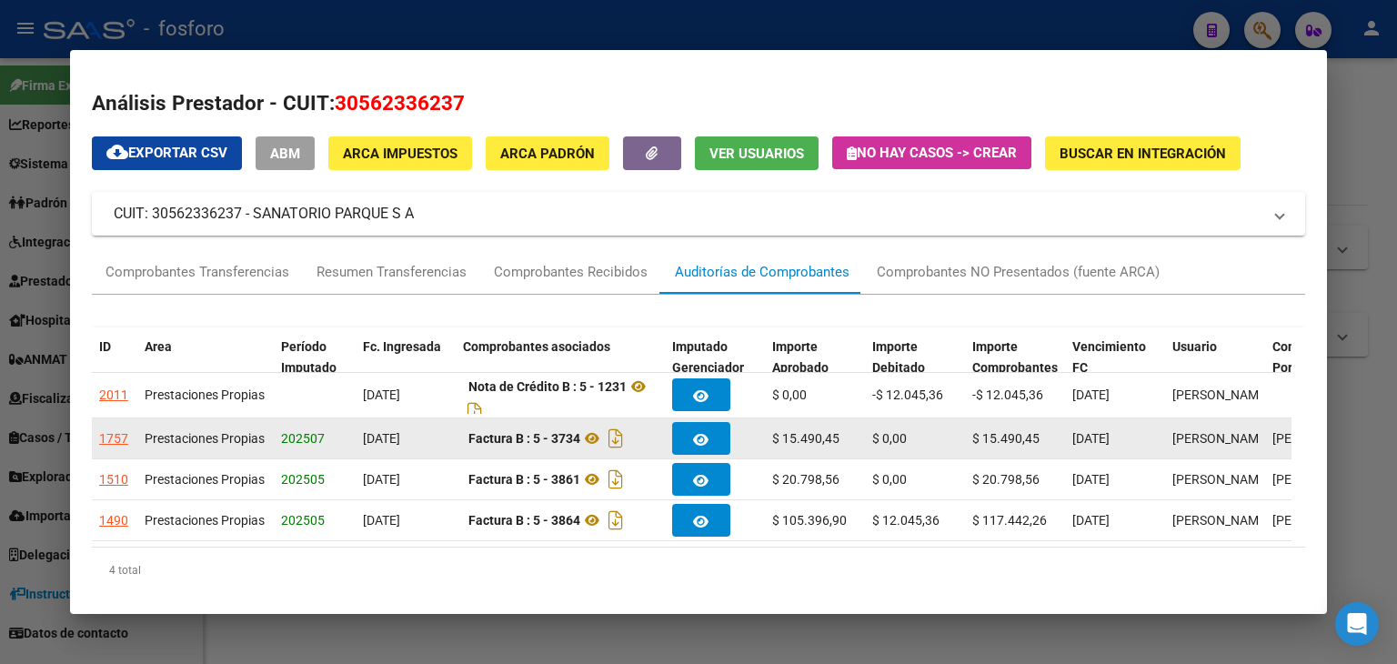
scroll to position [63, 0]
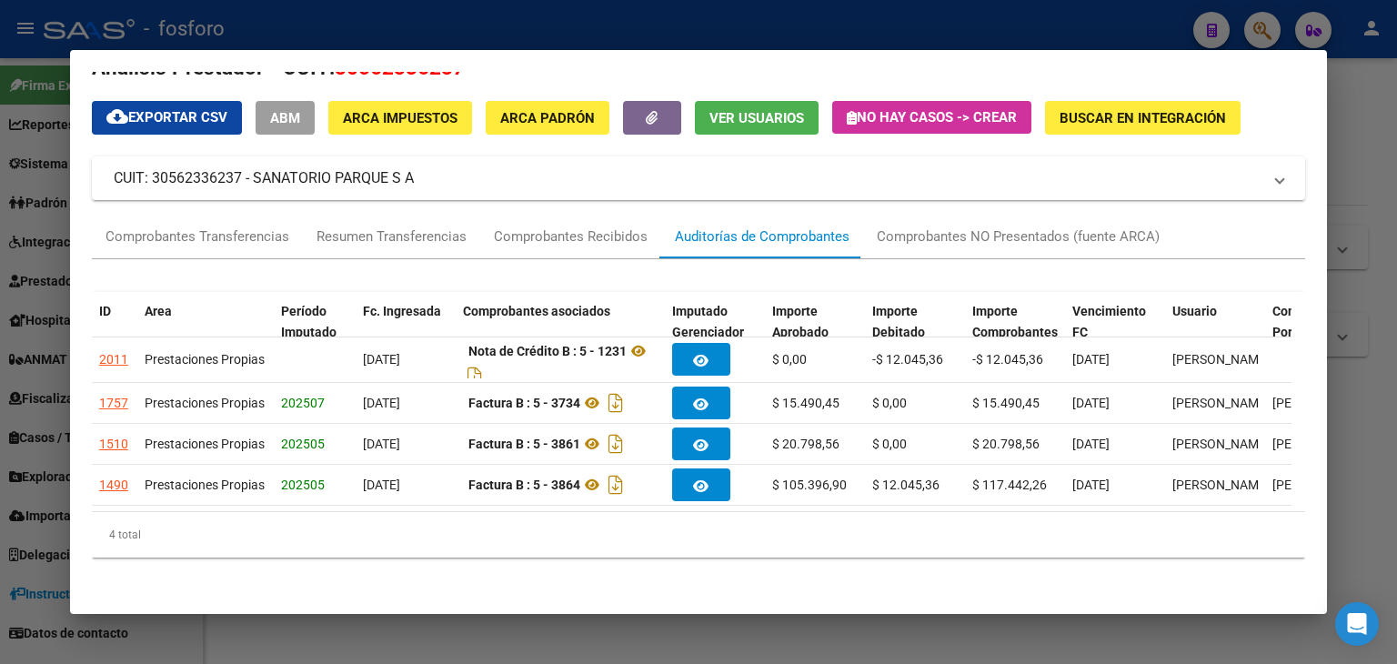
click at [1394, 212] on div at bounding box center [698, 332] width 1397 height 664
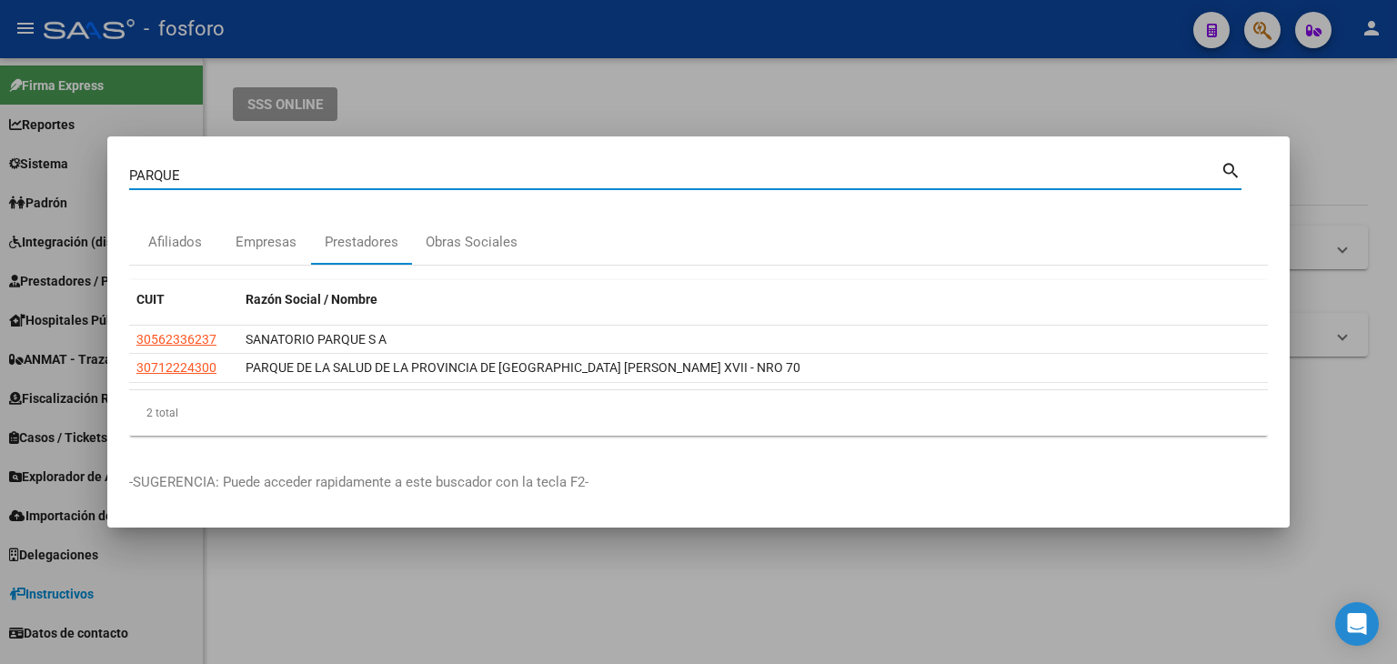
drag, startPoint x: 247, startPoint y: 183, endPoint x: 126, endPoint y: 178, distance: 120.2
click at [127, 179] on mat-dialog-content "PARQUE Buscar (apellido, dni, cuil, nro traspaso, cuit, obra social) search Afi…" at bounding box center [698, 304] width 1182 height 292
type input "PAREDES"
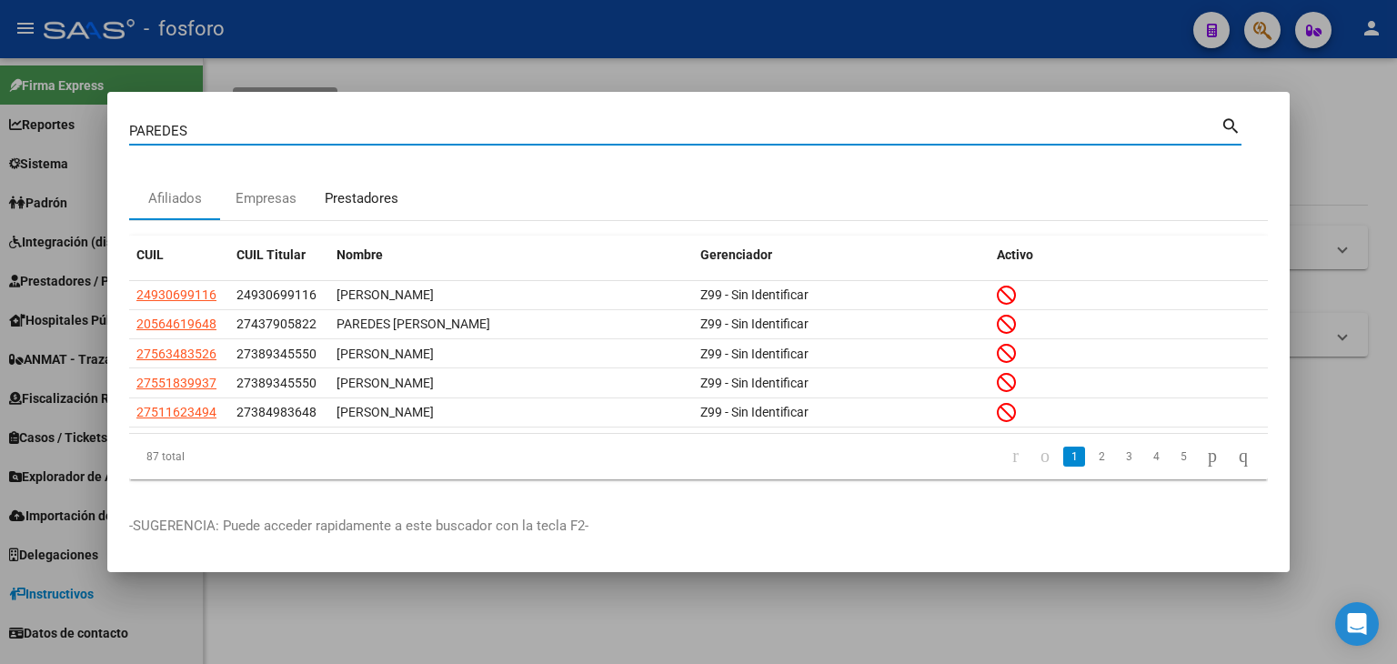
click at [371, 190] on div "Prestadores" at bounding box center [362, 198] width 74 height 21
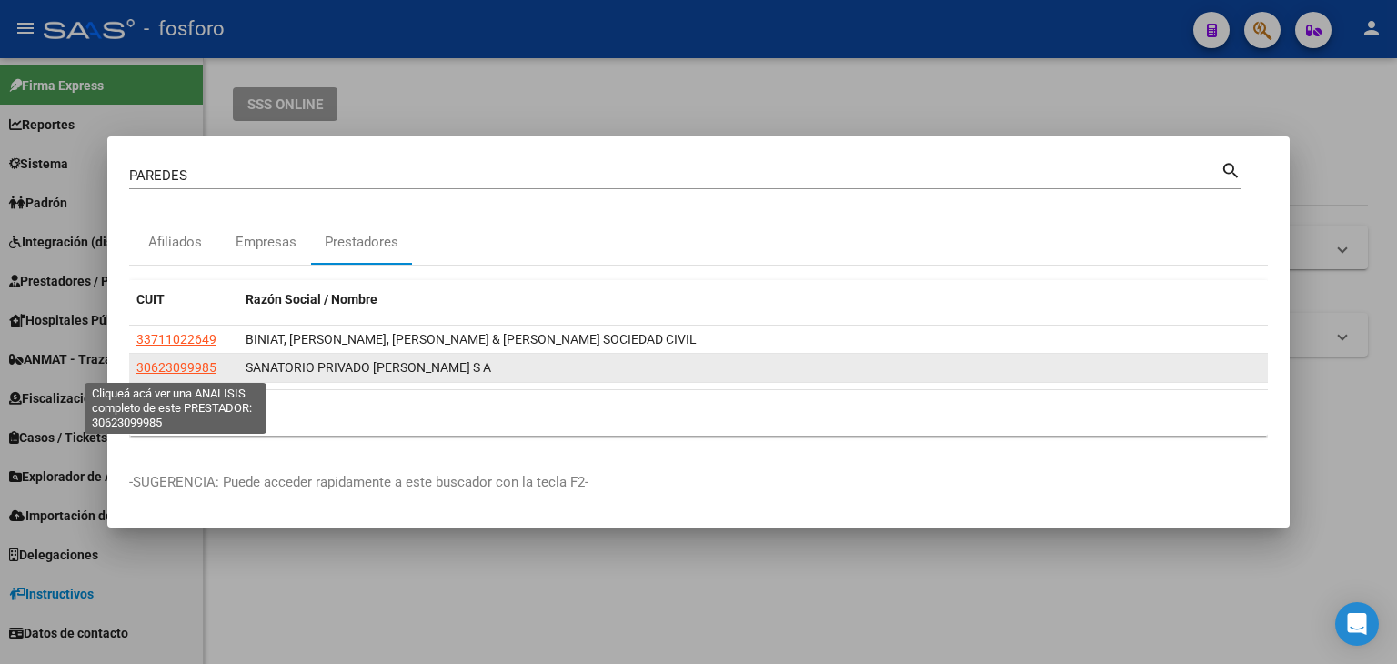
click at [169, 361] on span "30623099985" at bounding box center [176, 367] width 80 height 15
type textarea "30623099985"
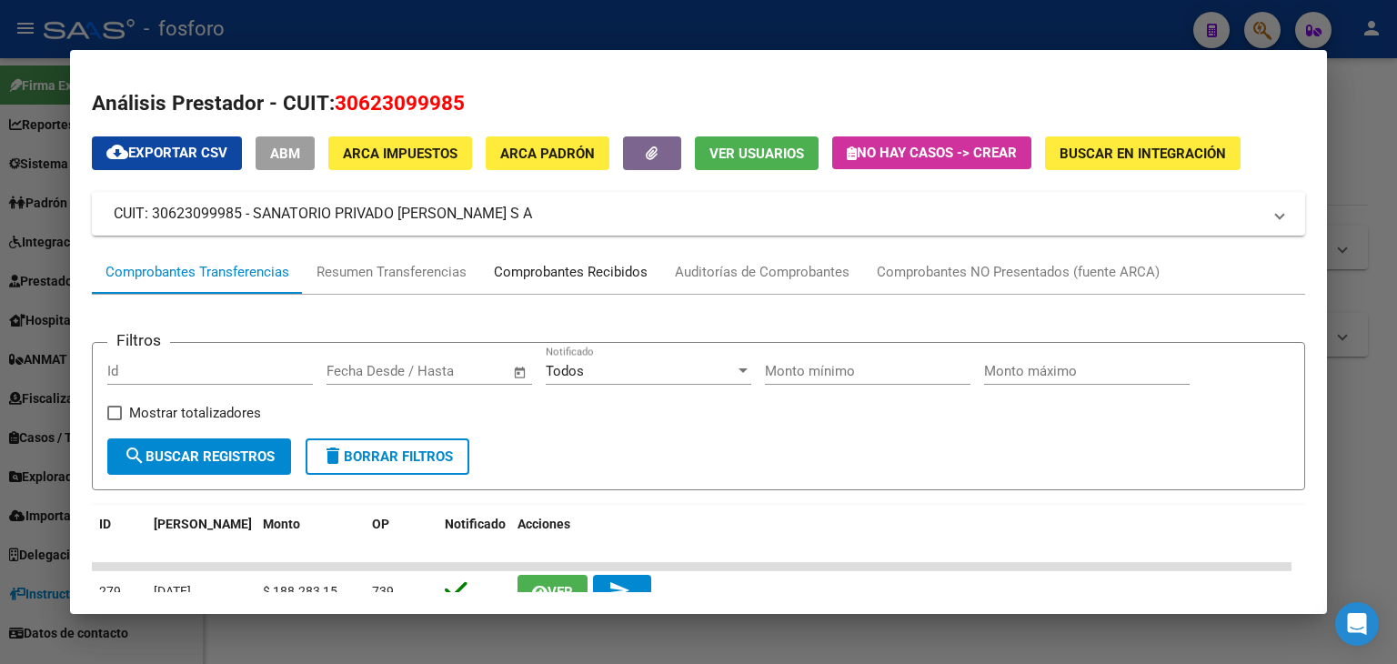
click at [557, 268] on div "Comprobantes Recibidos" at bounding box center [571, 272] width 154 height 21
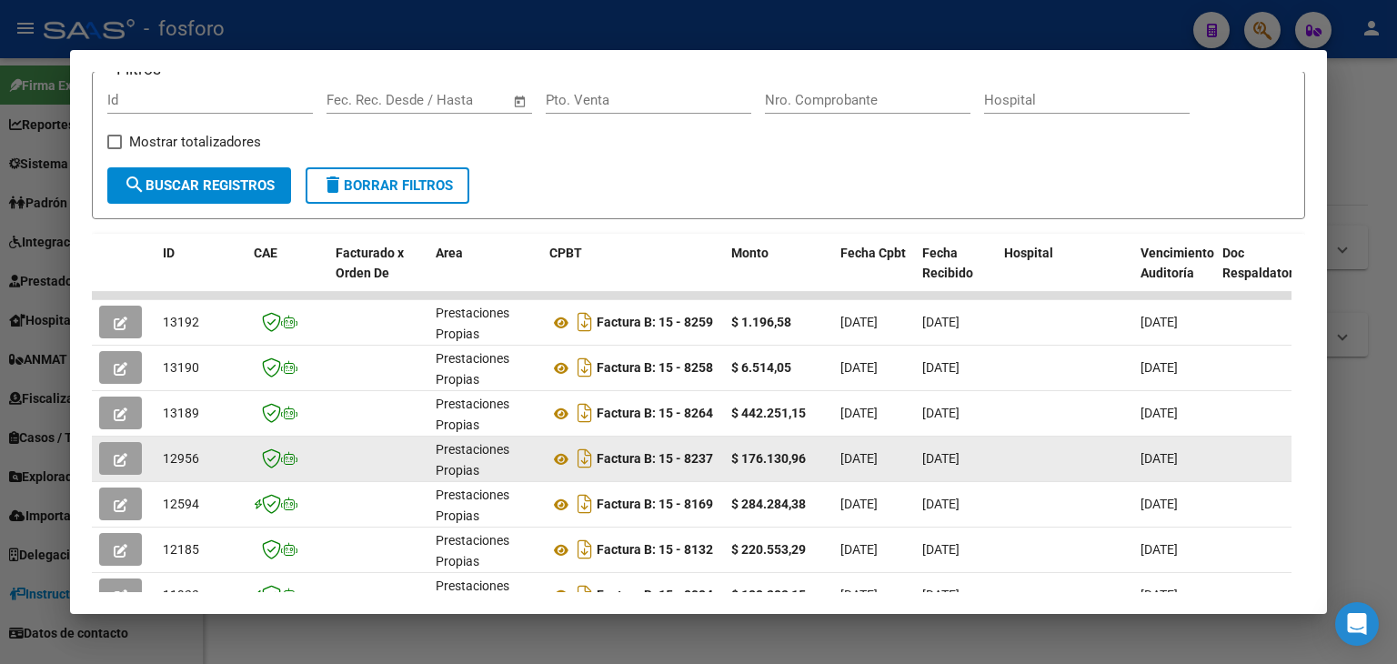
scroll to position [260, 0]
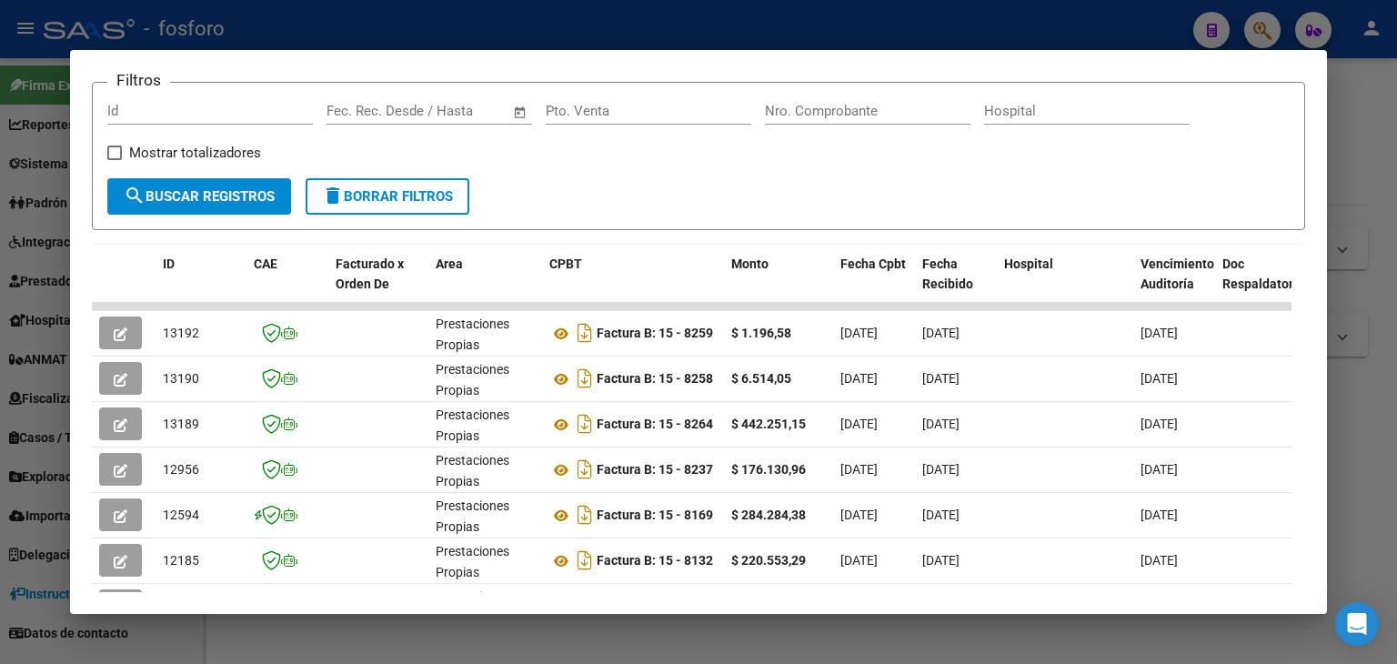
click at [1354, 265] on div at bounding box center [698, 332] width 1397 height 664
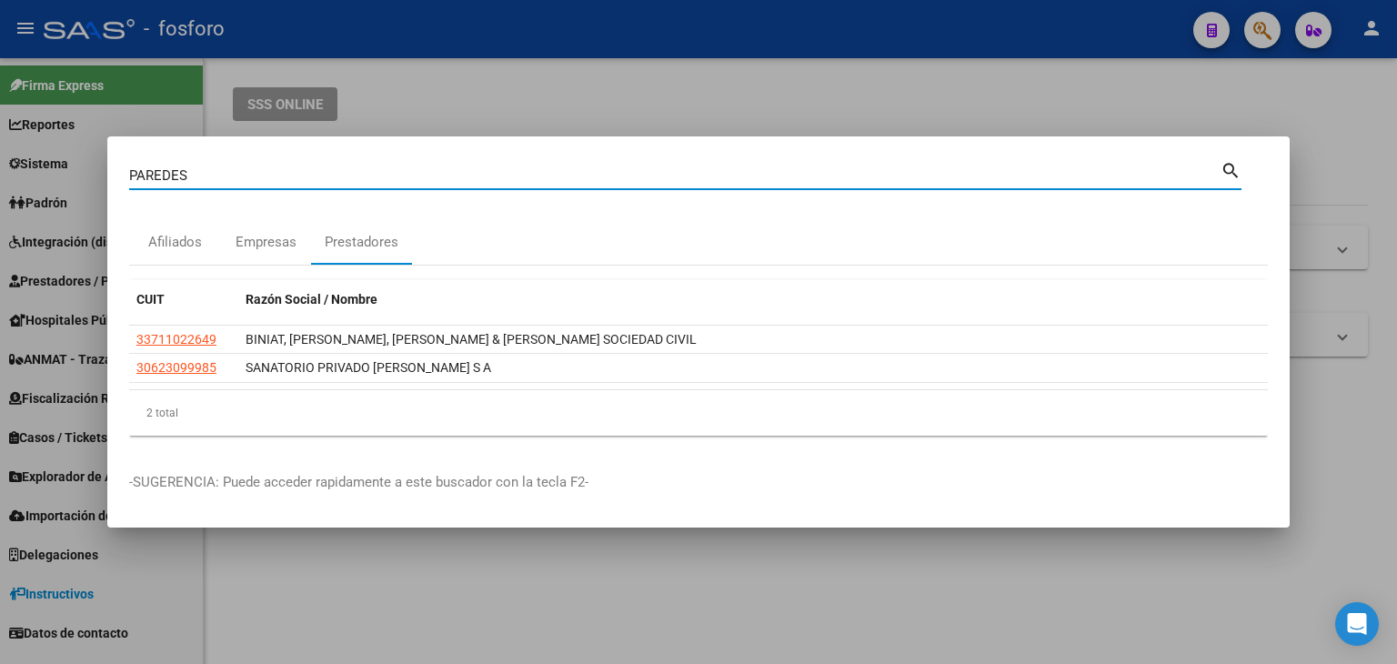
drag, startPoint x: 248, startPoint y: 177, endPoint x: 86, endPoint y: 190, distance: 162.4
click at [86, 190] on div "PAREDES Buscar (apellido, dni, cuil, nro traspaso, cuit, obra social) search Af…" at bounding box center [698, 332] width 1397 height 664
type input "SERVICIOS MEDICOS"
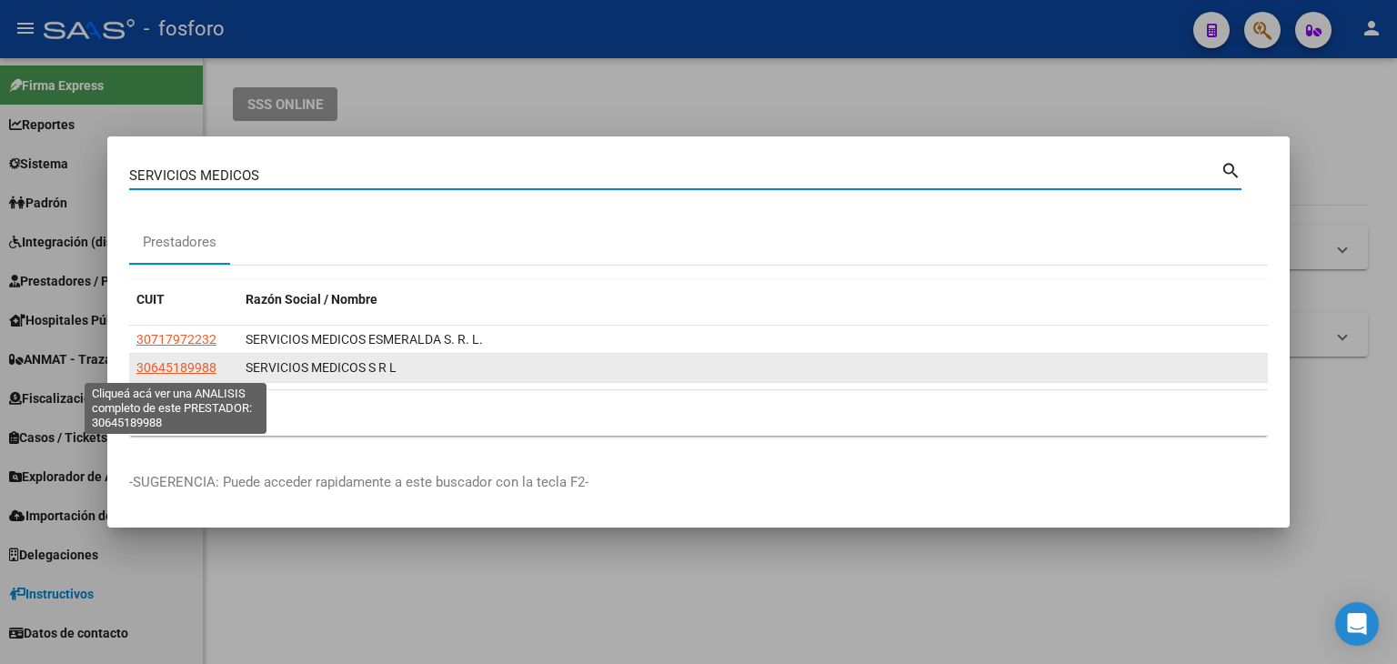
click at [170, 365] on span "30645189988" at bounding box center [176, 367] width 80 height 15
type textarea "30645189988"
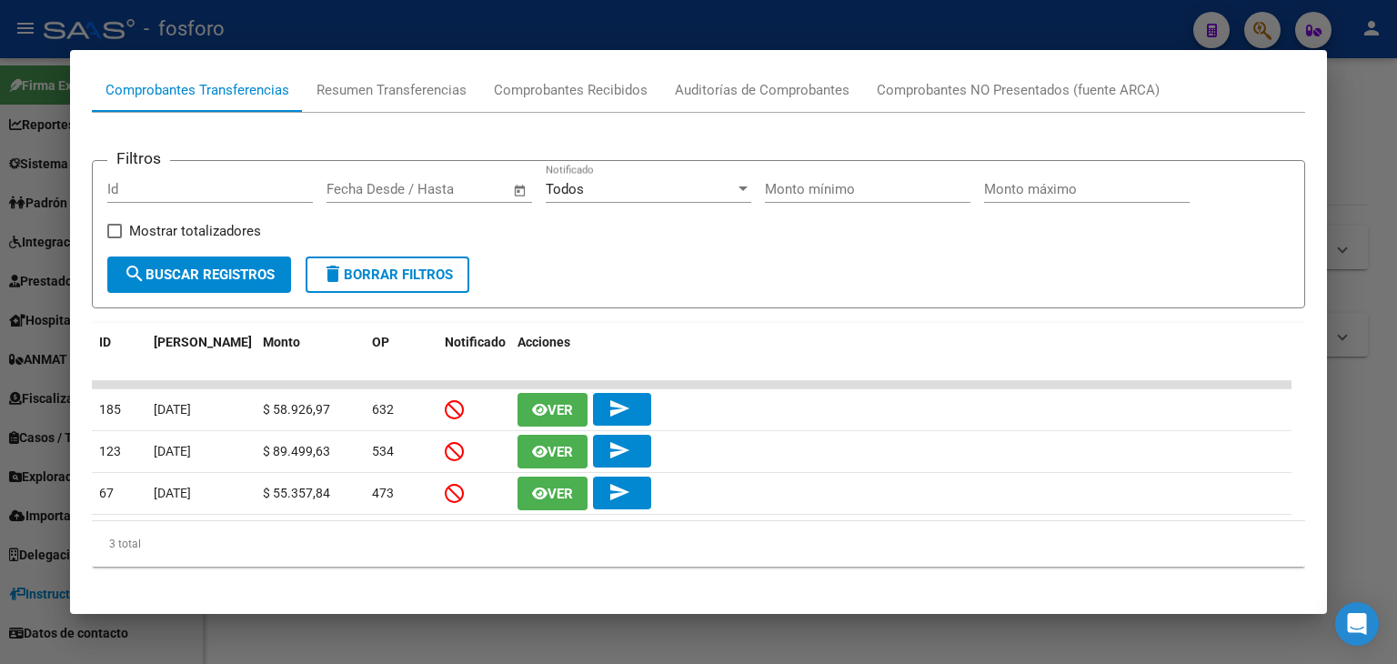
scroll to position [0, 0]
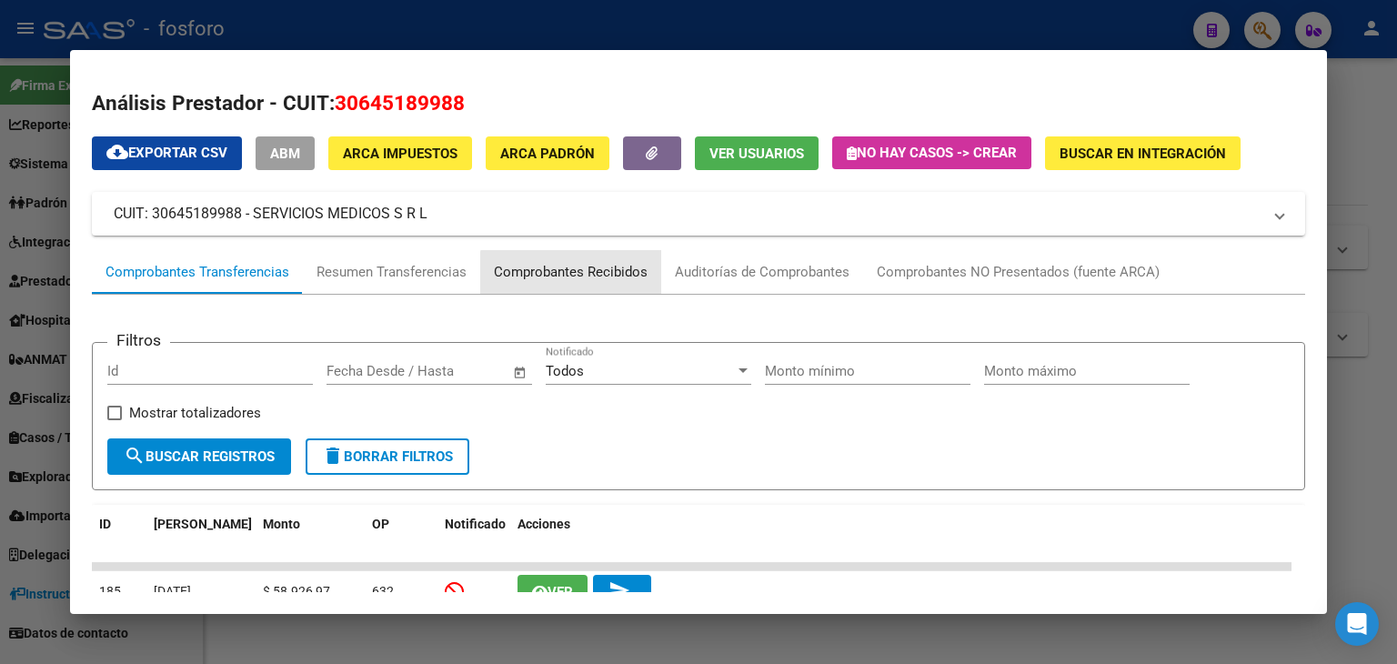
click at [593, 277] on div "Comprobantes Recibidos" at bounding box center [571, 272] width 154 height 21
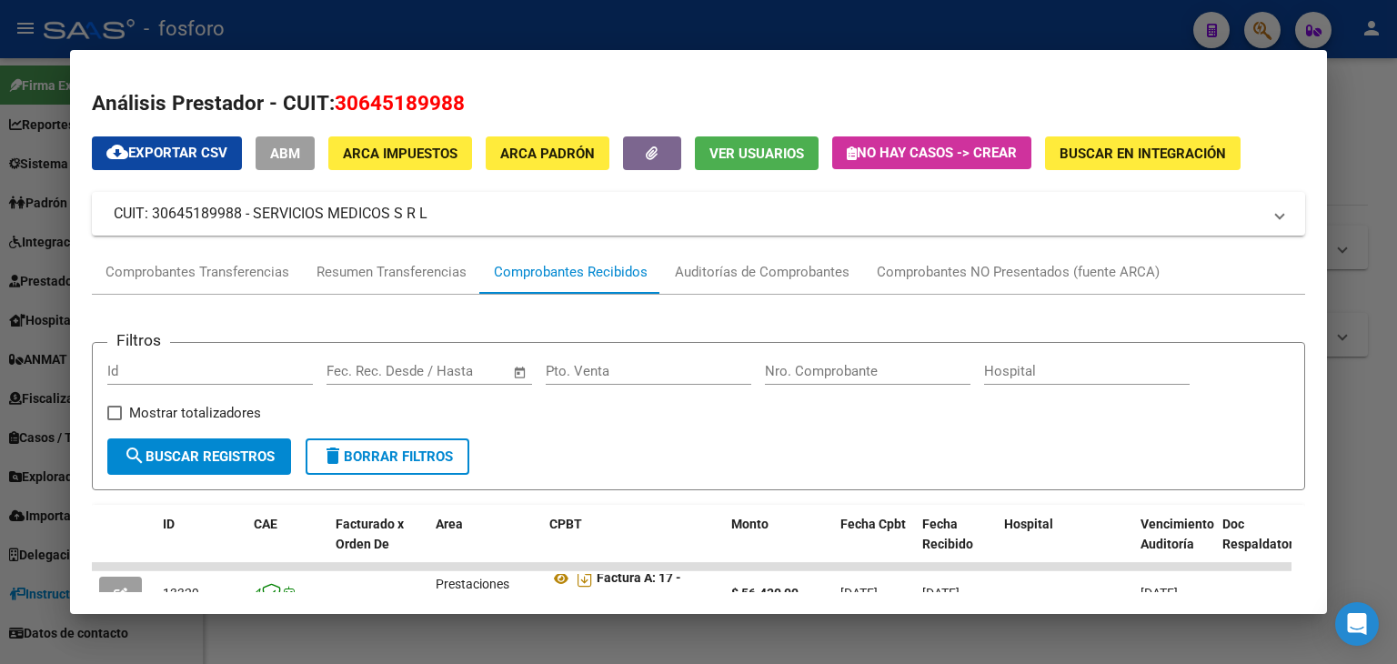
click at [1354, 229] on div at bounding box center [698, 332] width 1397 height 664
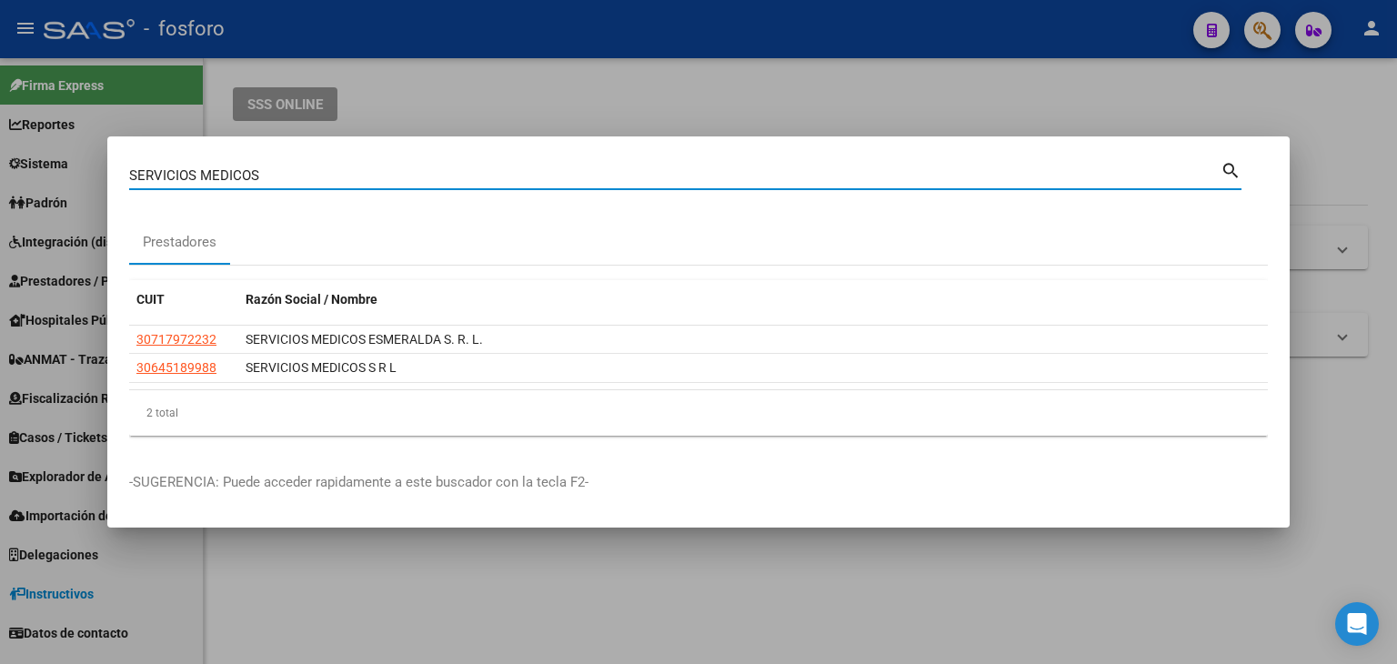
drag, startPoint x: 294, startPoint y: 179, endPoint x: 57, endPoint y: 190, distance: 236.7
click at [57, 190] on div "SERVICIOS MEDICOS Buscar (apellido, dni, cuil, nro traspaso, cuit, obra social)…" at bounding box center [698, 332] width 1397 height 664
type input "SICOMED"
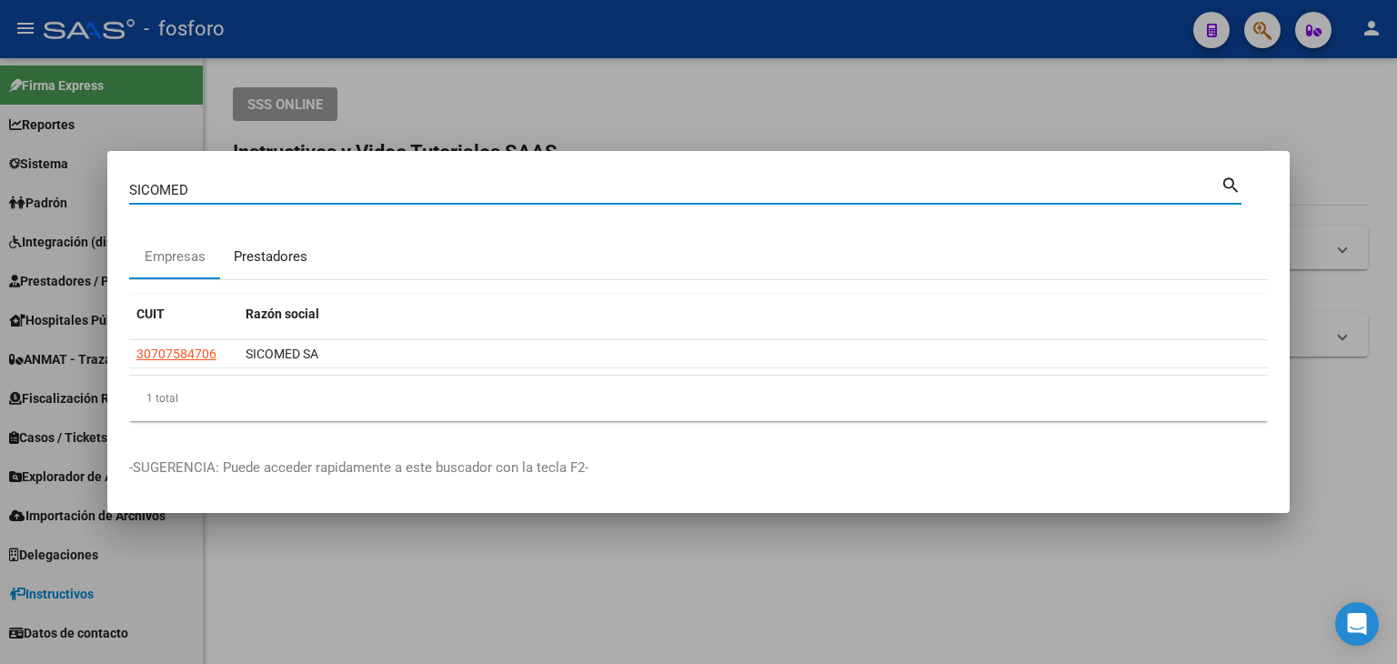
click at [277, 263] on div "Prestadores" at bounding box center [271, 257] width 74 height 21
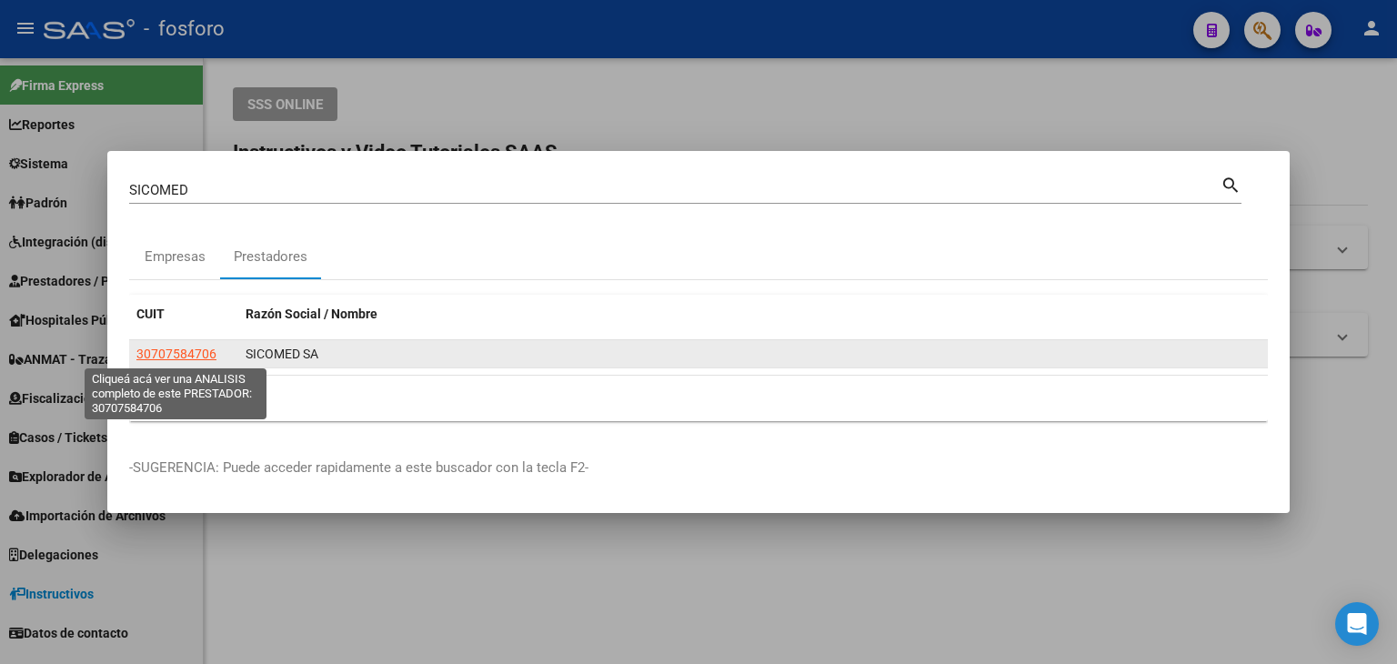
click at [193, 351] on span "30707584706" at bounding box center [176, 354] width 80 height 15
type textarea "30707584706"
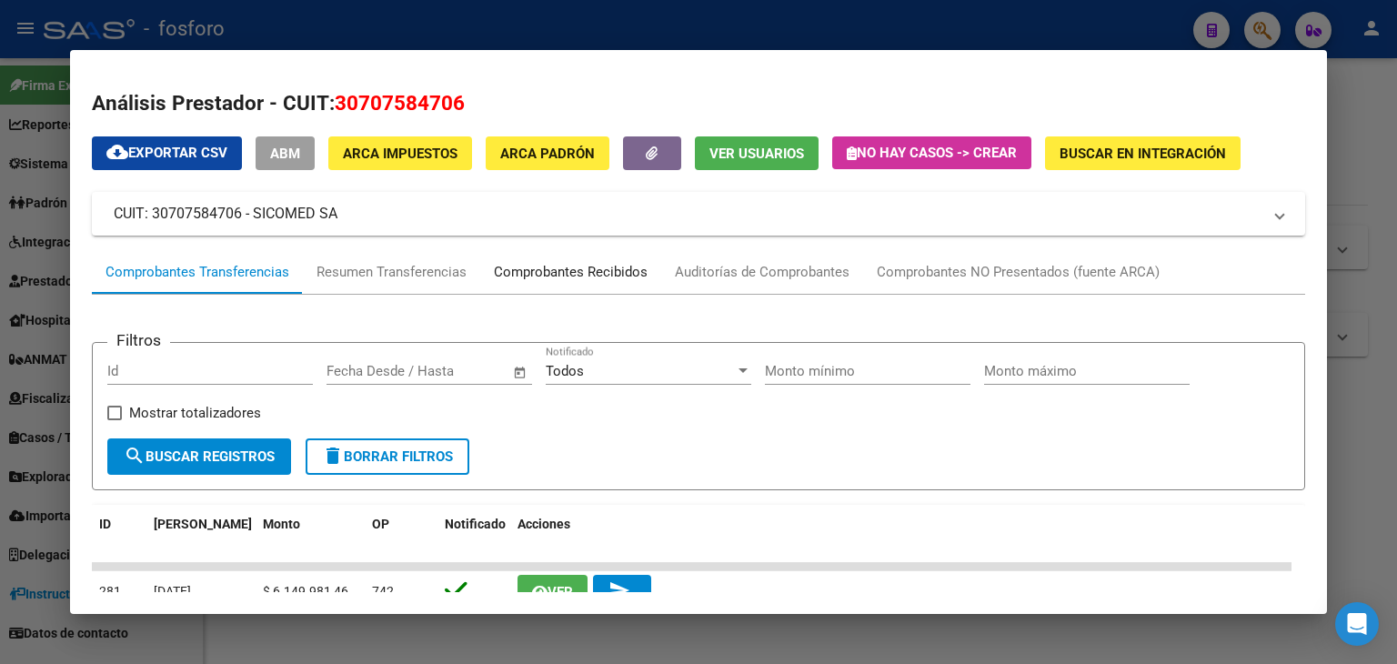
click at [546, 274] on div "Comprobantes Recibidos" at bounding box center [571, 272] width 154 height 21
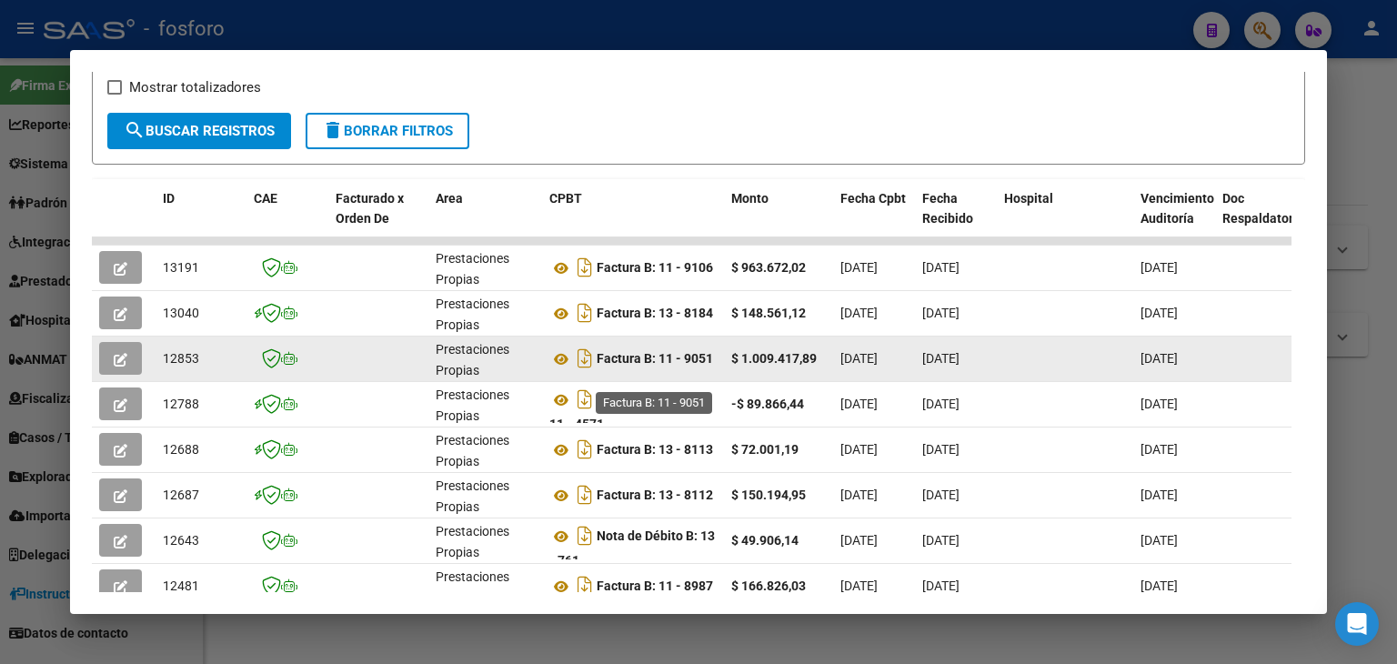
scroll to position [327, 0]
